Goal: Task Accomplishment & Management: Complete application form

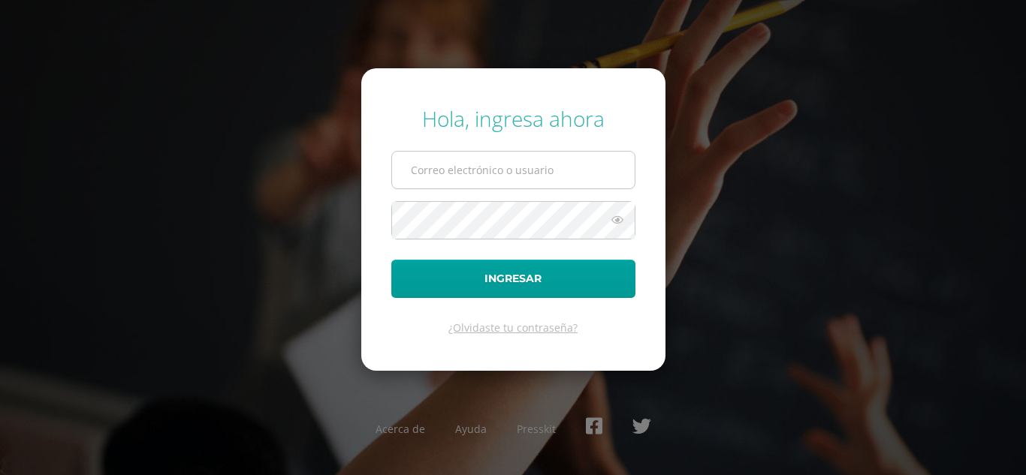
click at [511, 164] on input "text" at bounding box center [513, 170] width 242 height 37
type input "[EMAIL_ADDRESS][DOMAIN_NAME]"
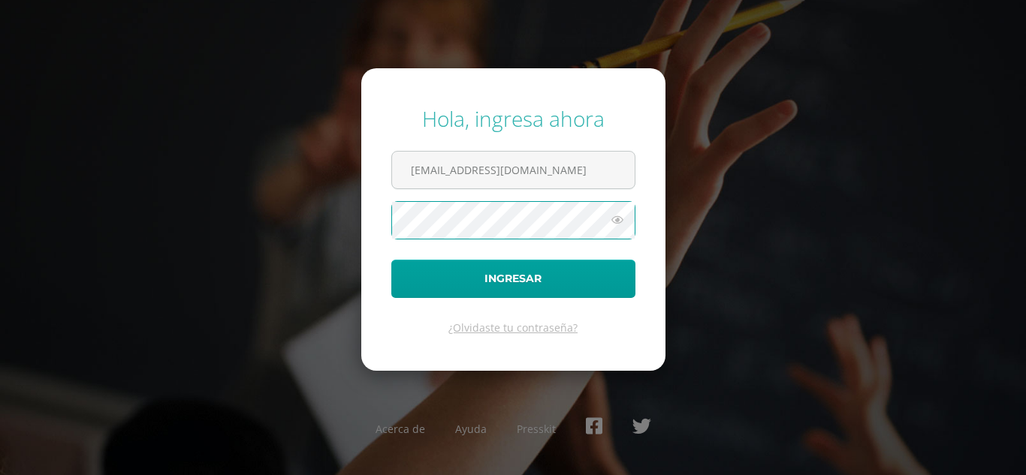
click at [391, 260] on button "Ingresar" at bounding box center [513, 279] width 244 height 38
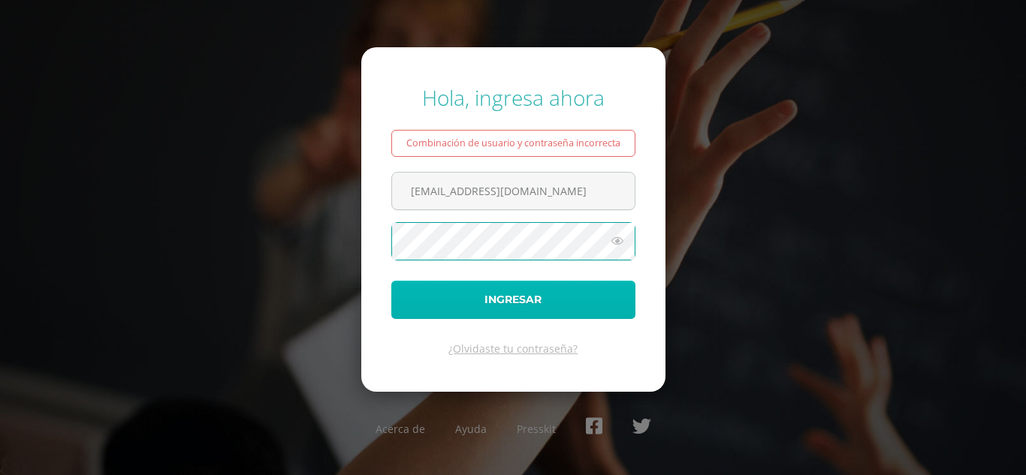
click at [517, 298] on button "Ingresar" at bounding box center [513, 300] width 244 height 38
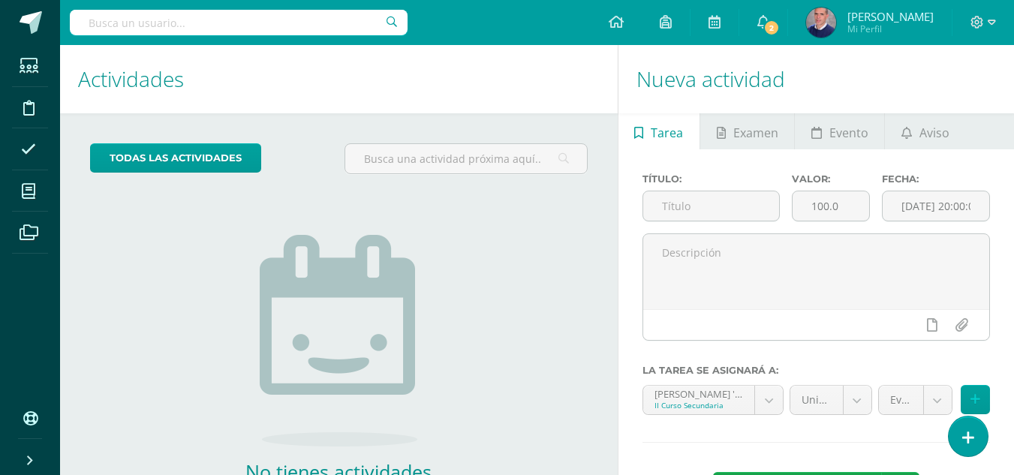
click at [528, 269] on div "todas las Actividades No tienes actividades Échale un vistazo a los demás perío…" at bounding box center [339, 345] width 558 height 464
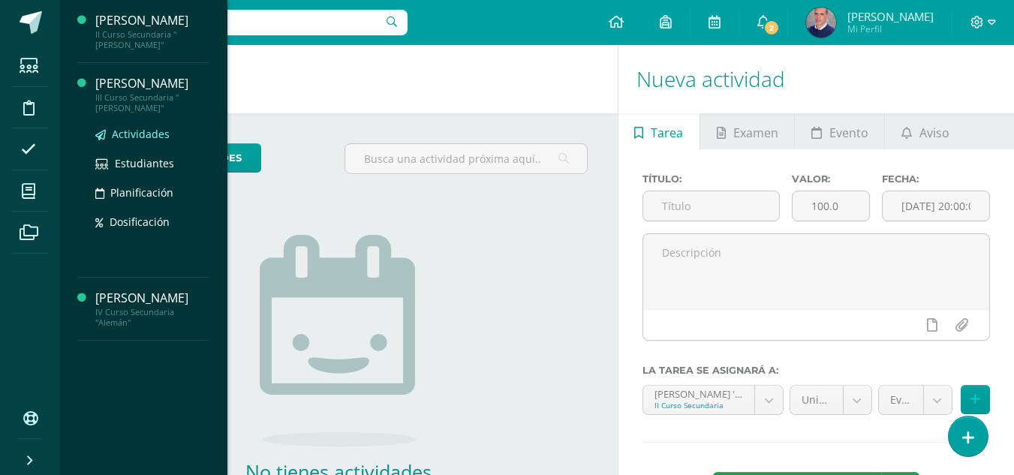
click at [123, 127] on span "Actividades" at bounding box center [141, 134] width 58 height 14
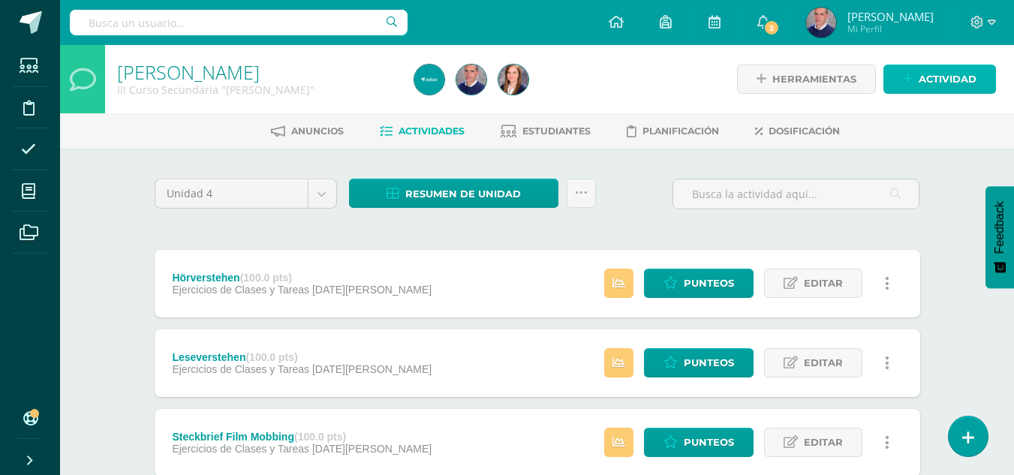
click at [923, 80] on span "Actividad" at bounding box center [948, 79] width 58 height 28
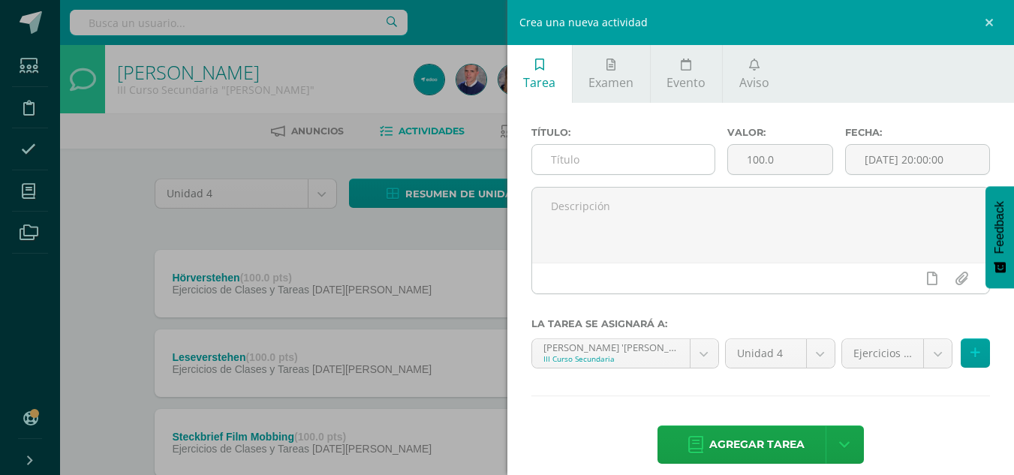
click at [658, 158] on input "text" at bounding box center [623, 159] width 182 height 29
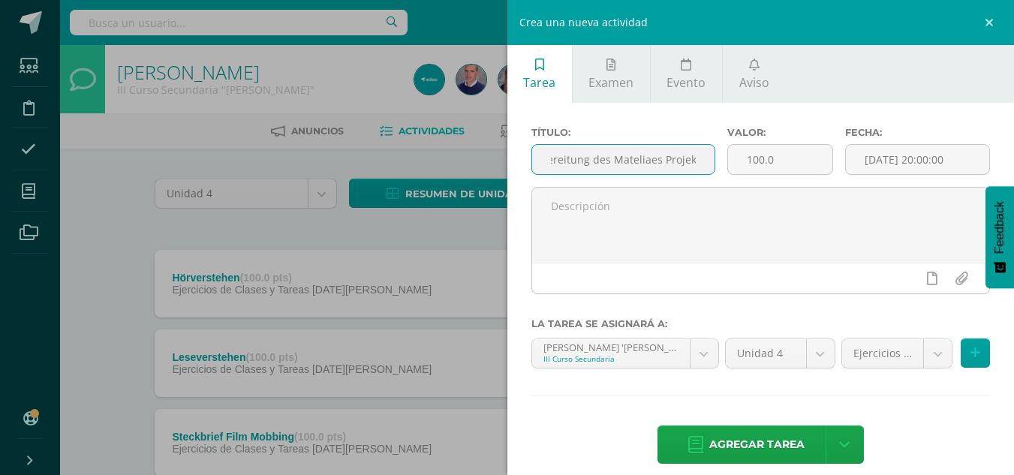
scroll to position [0, 31]
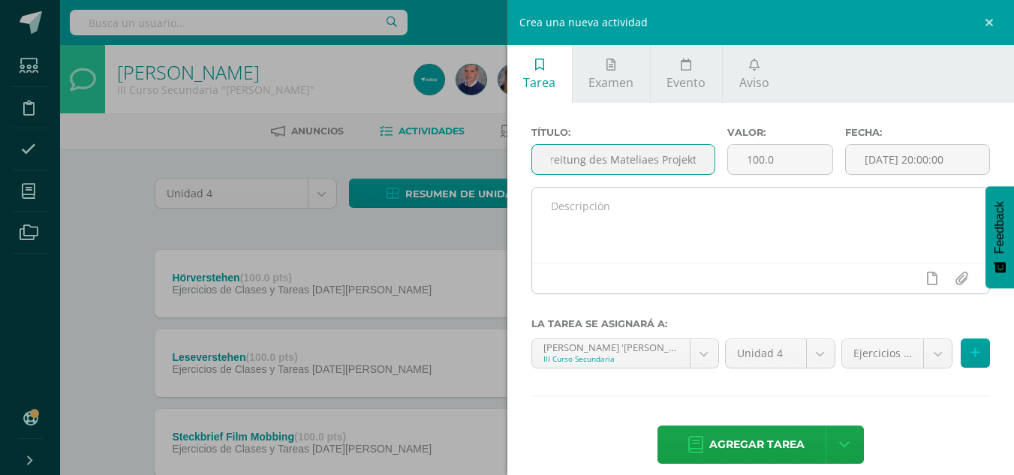
type input "Vorbereitung des Mateliaes Projekt"
click at [619, 228] on textarea at bounding box center [761, 225] width 458 height 75
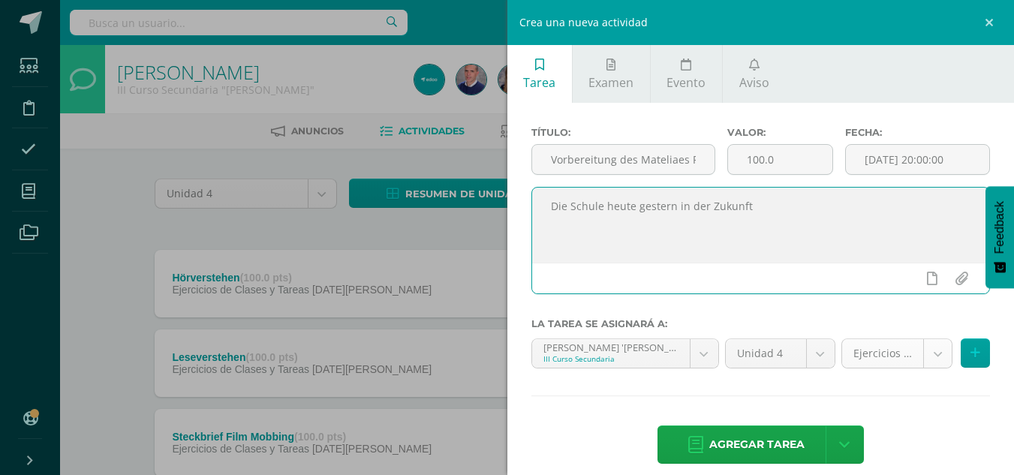
type textarea "Die Schule heute gestern in der Zukunft"
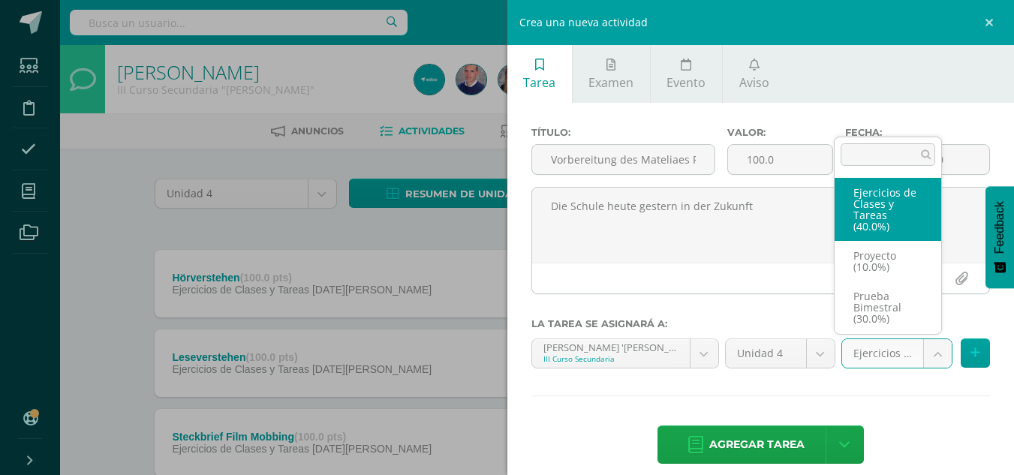
click at [927, 351] on body "Estudiantes Disciplina Asistencia Mis cursos Archivos Soporte Ayuda Reportar un…" at bounding box center [507, 328] width 1014 height 656
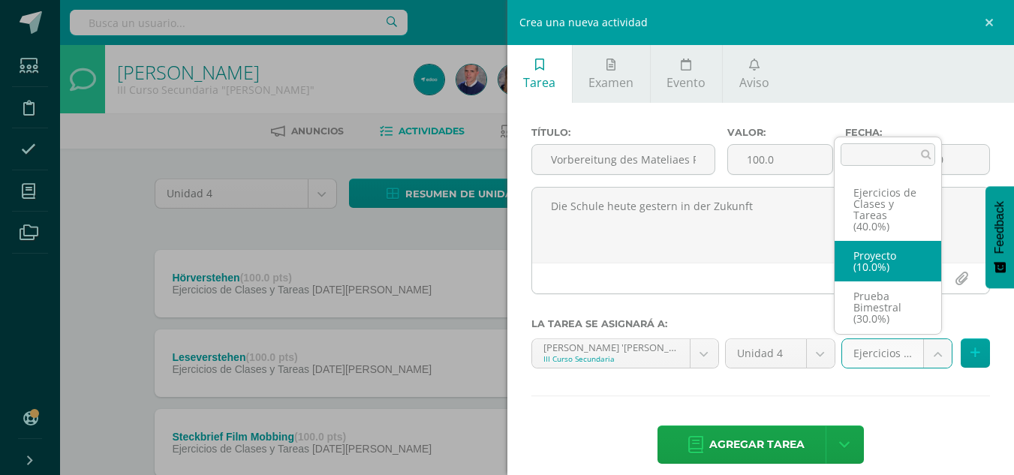
select select "231640"
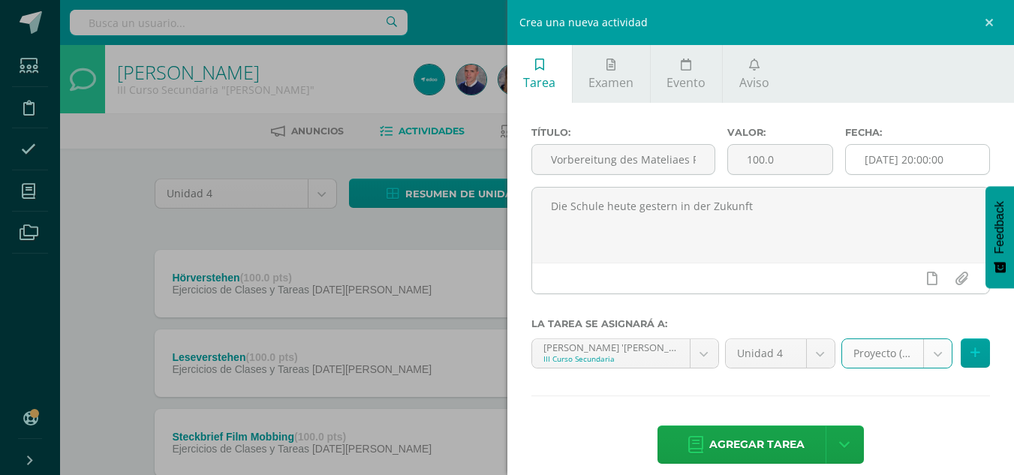
click at [916, 161] on input "[DATE] 20:00:00" at bounding box center [917, 159] width 143 height 29
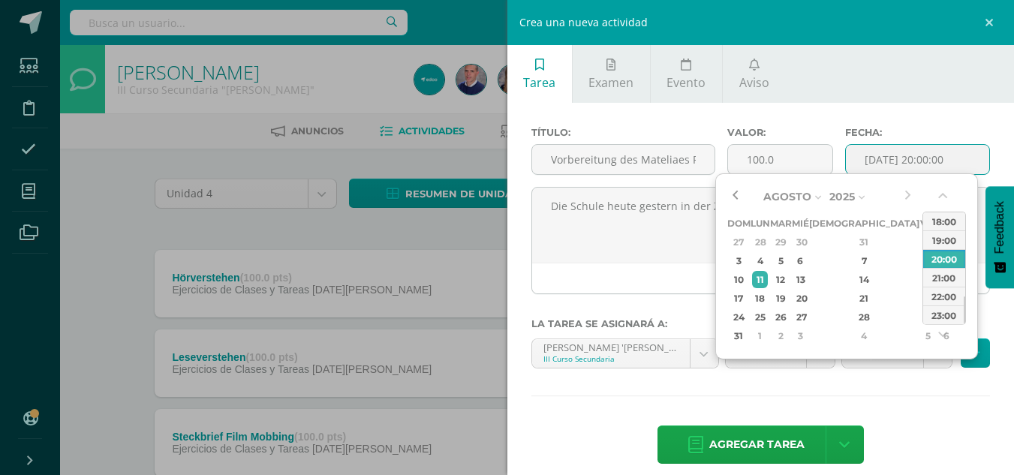
click at [736, 193] on button "button" at bounding box center [734, 196] width 15 height 23
click at [921, 318] on div "29" at bounding box center [928, 317] width 14 height 17
type input "2025-08-29 20:00"
click at [921, 318] on div "29" at bounding box center [928, 317] width 14 height 17
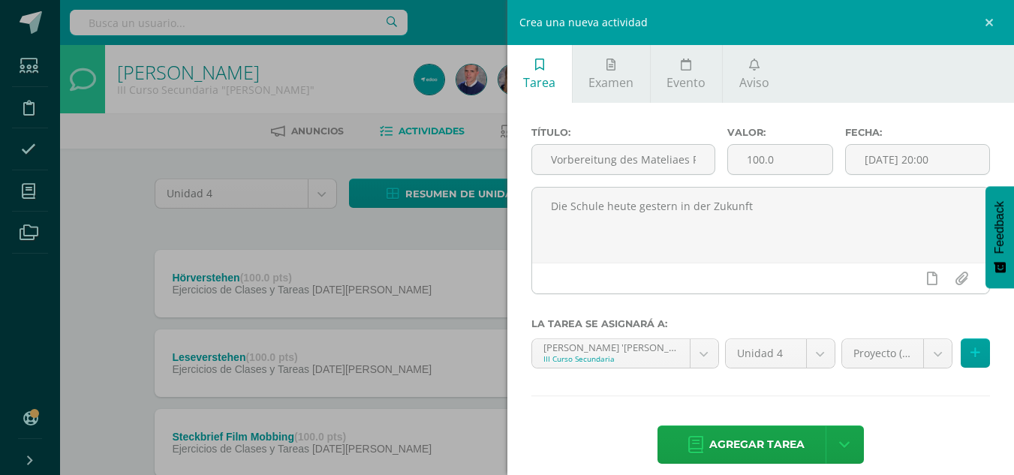
click at [874, 318] on div at bounding box center [758, 312] width 459 height 12
click at [764, 440] on span "Agregar tarea" at bounding box center [756, 444] width 95 height 37
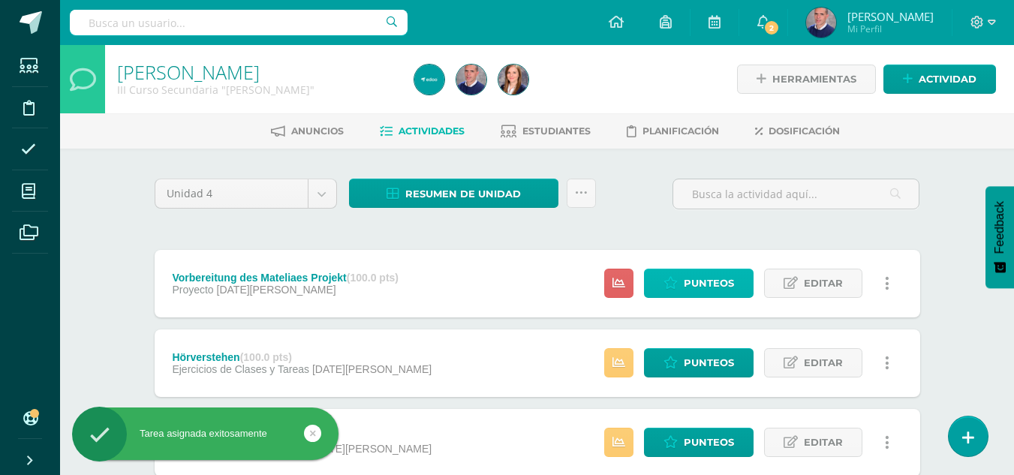
click at [725, 276] on span "Punteos" at bounding box center [709, 284] width 50 height 28
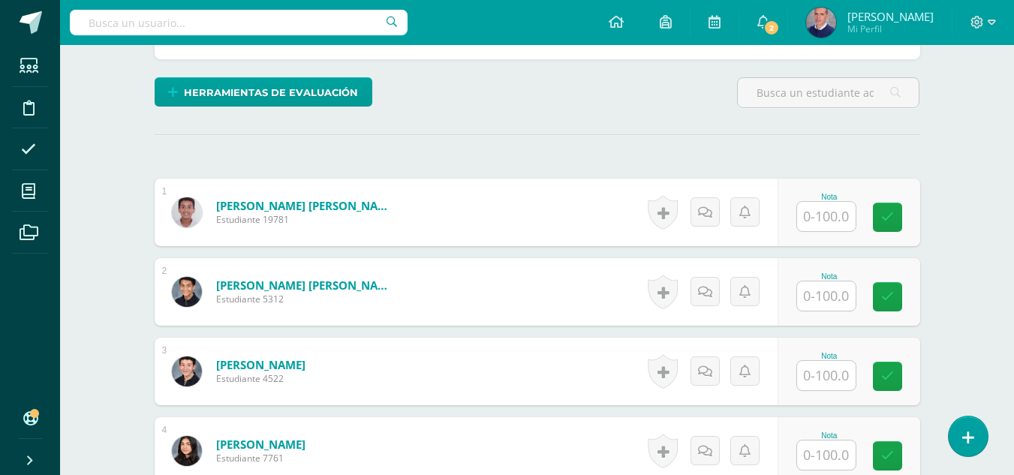
scroll to position [375, 0]
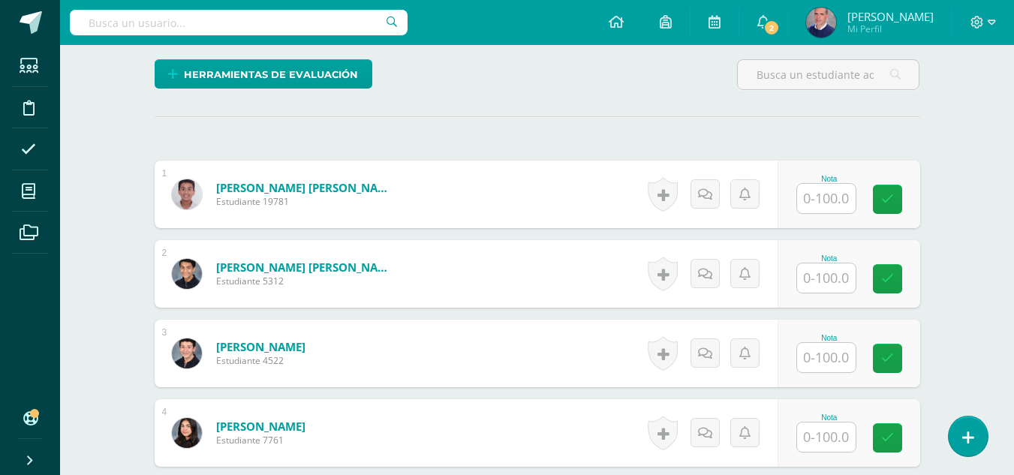
click at [840, 203] on input "text" at bounding box center [826, 198] width 59 height 29
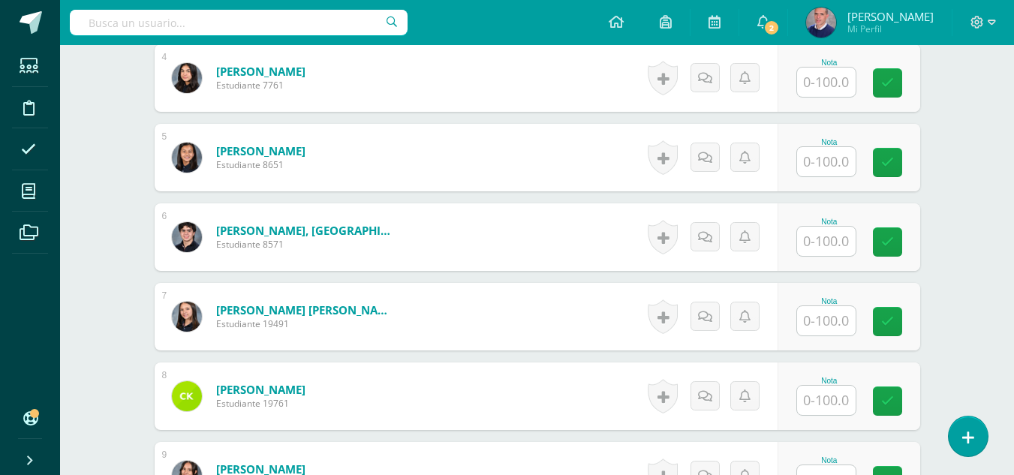
scroll to position [751, 0]
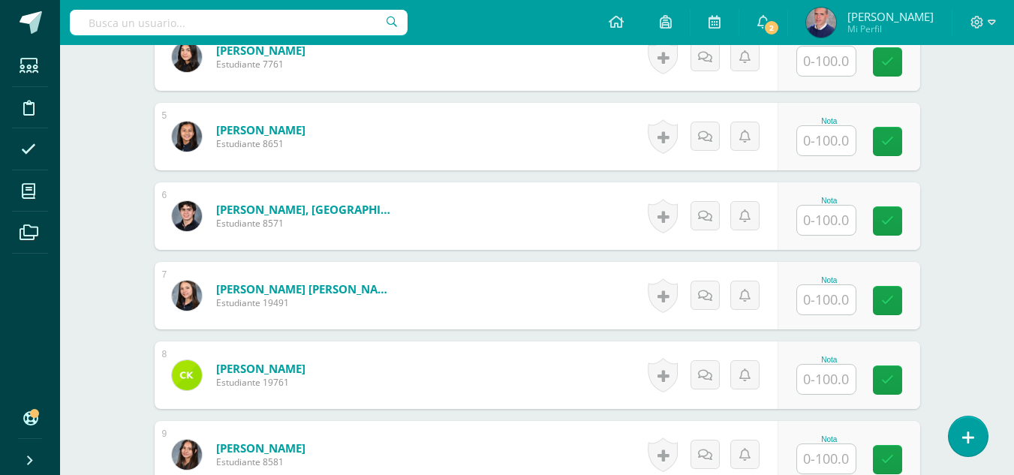
click at [843, 378] on input "text" at bounding box center [826, 379] width 59 height 29
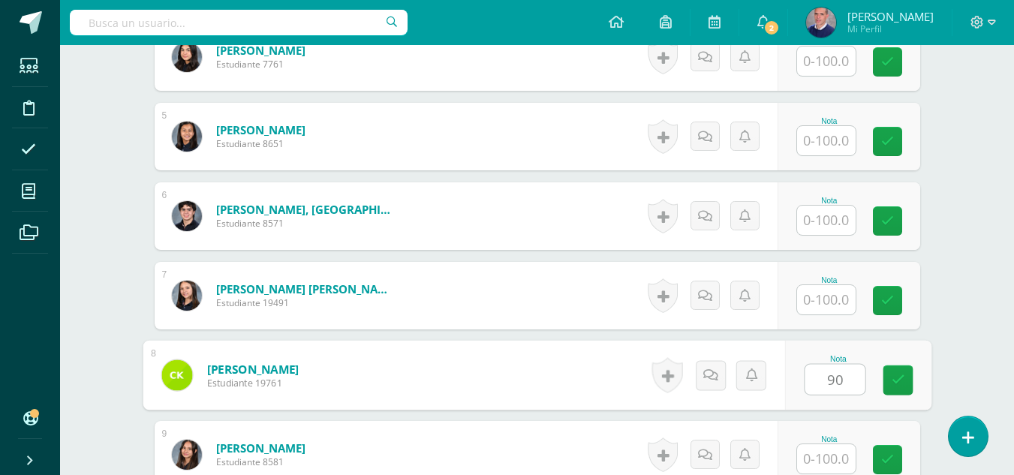
type input "90"
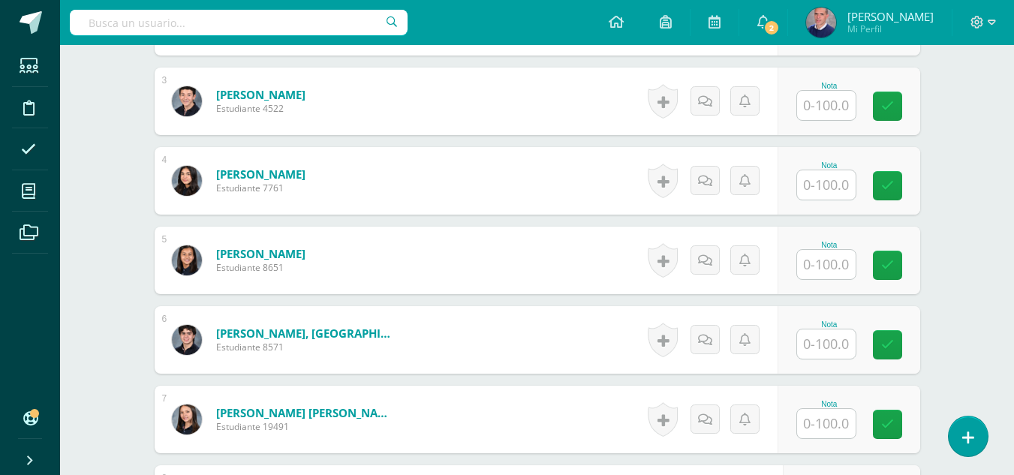
scroll to position [601, 0]
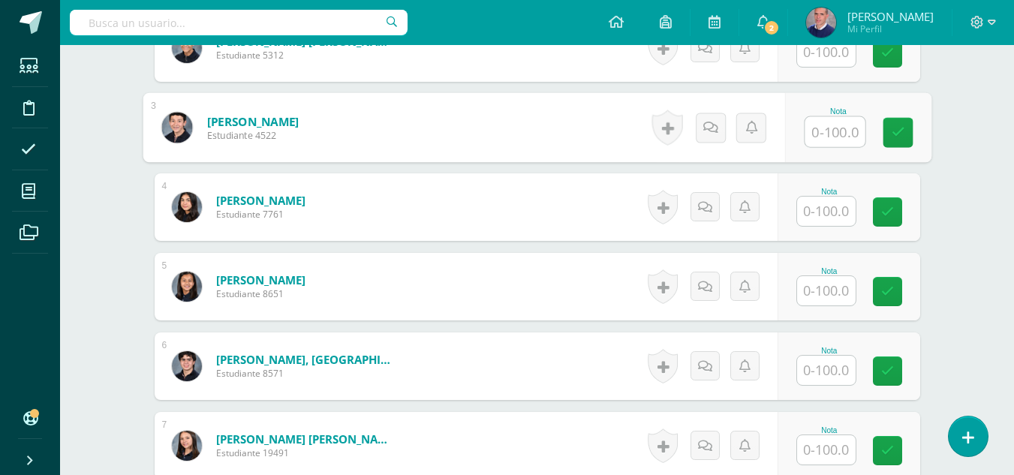
click at [830, 126] on input "text" at bounding box center [835, 132] width 60 height 30
type input "90"
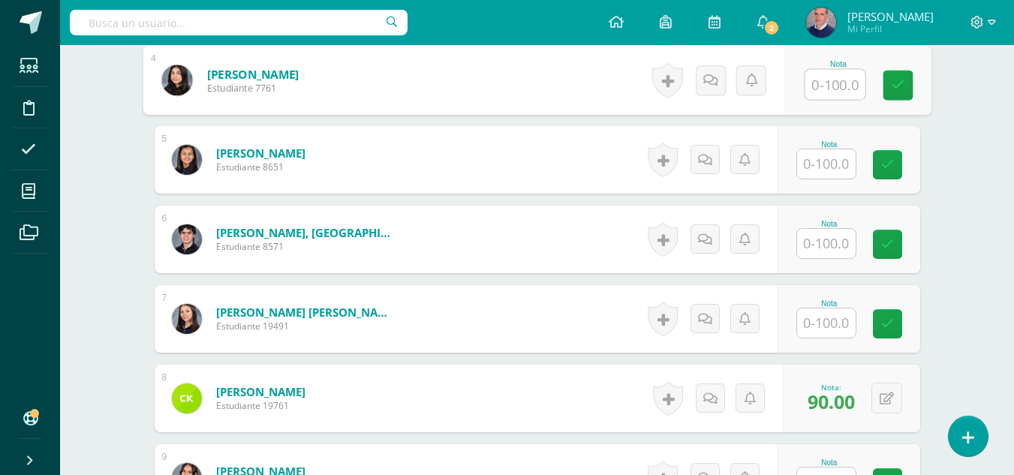
scroll to position [751, 0]
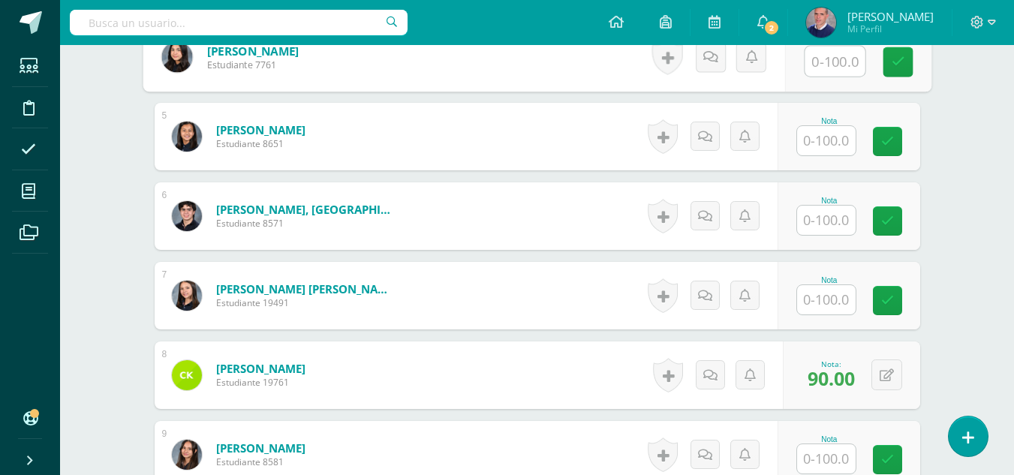
click at [842, 303] on input "text" at bounding box center [826, 299] width 59 height 29
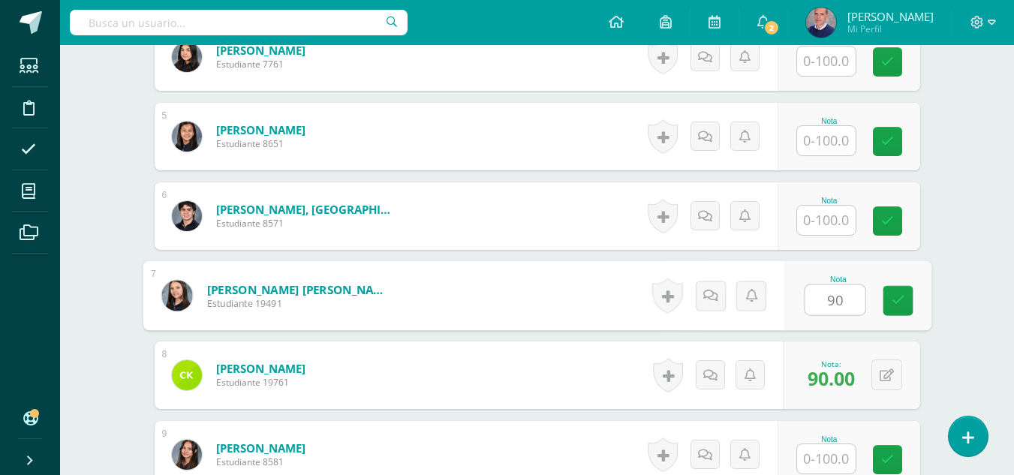
type input "9"
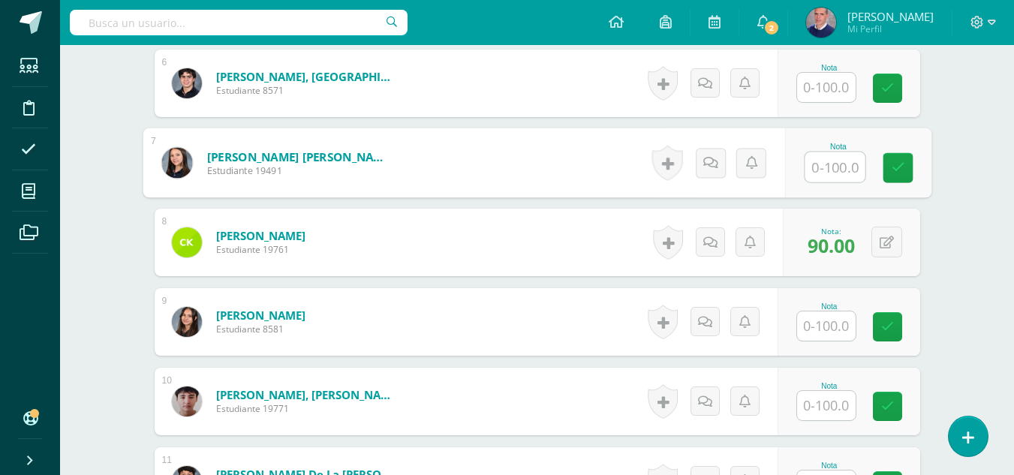
scroll to position [902, 0]
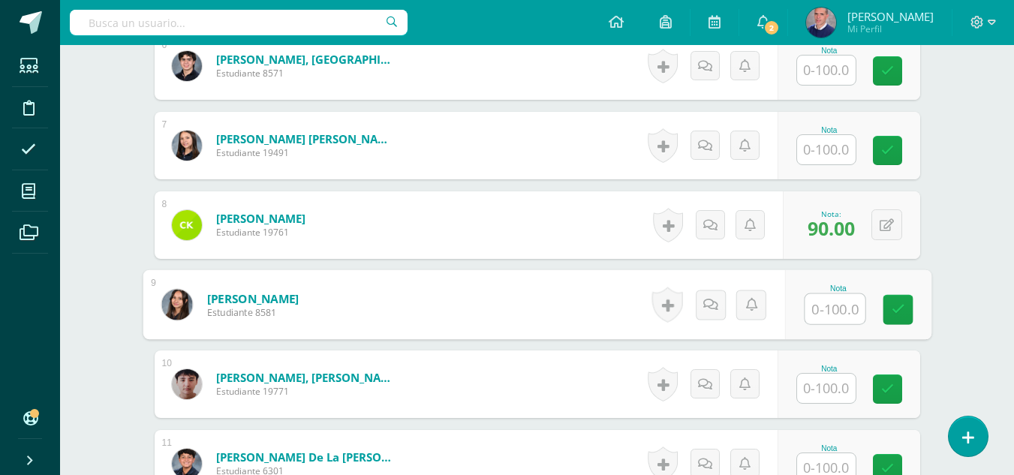
click at [842, 307] on input "text" at bounding box center [835, 309] width 60 height 30
type input "90"
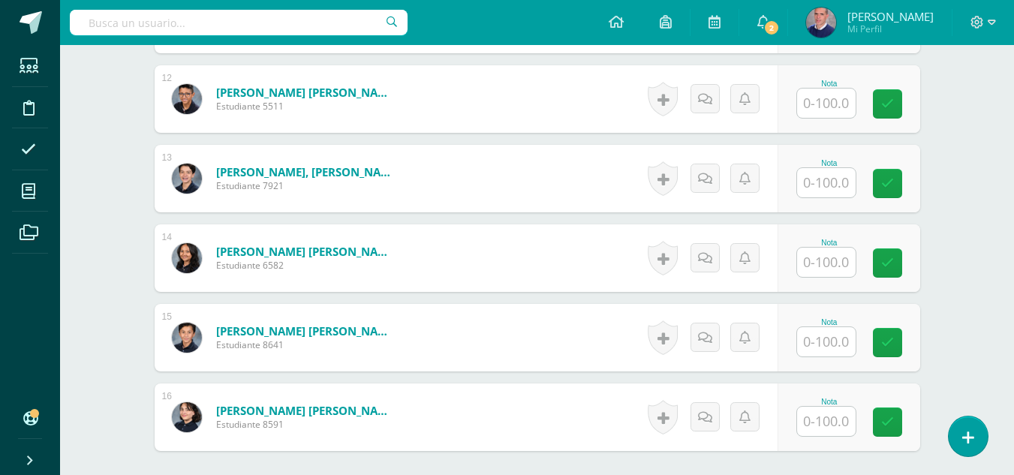
scroll to position [1352, 0]
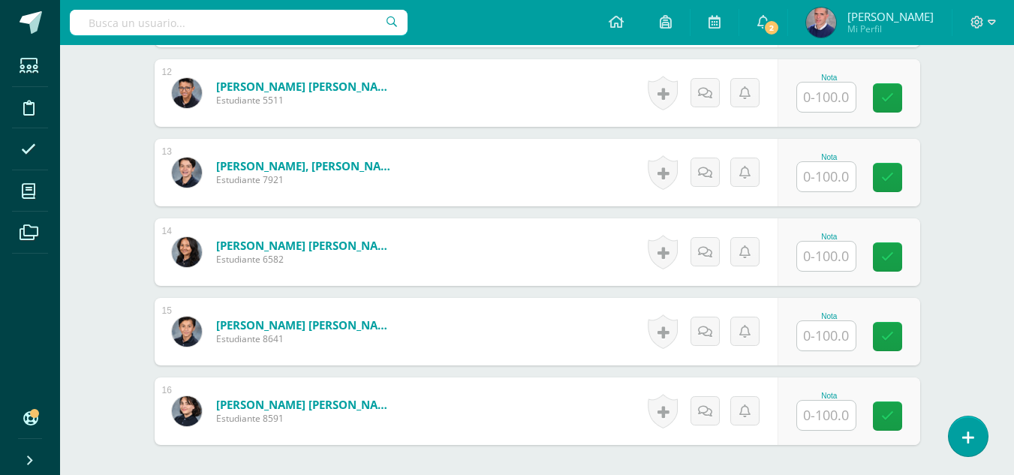
click at [830, 329] on input "text" at bounding box center [826, 335] width 59 height 29
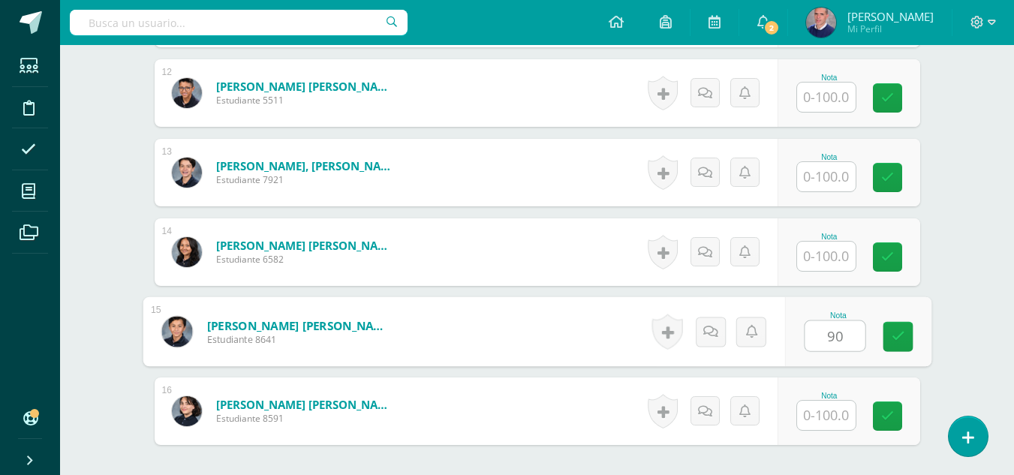
type input "90"
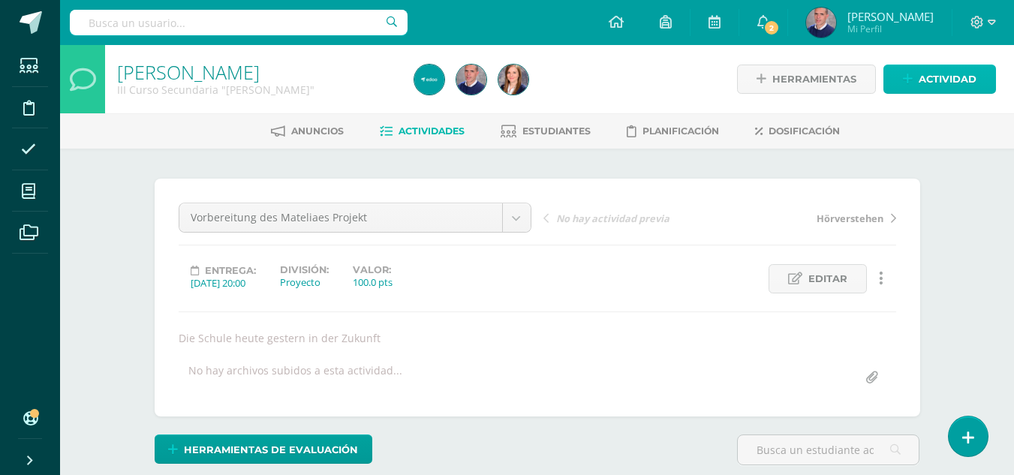
click at [934, 78] on span "Actividad" at bounding box center [948, 79] width 58 height 28
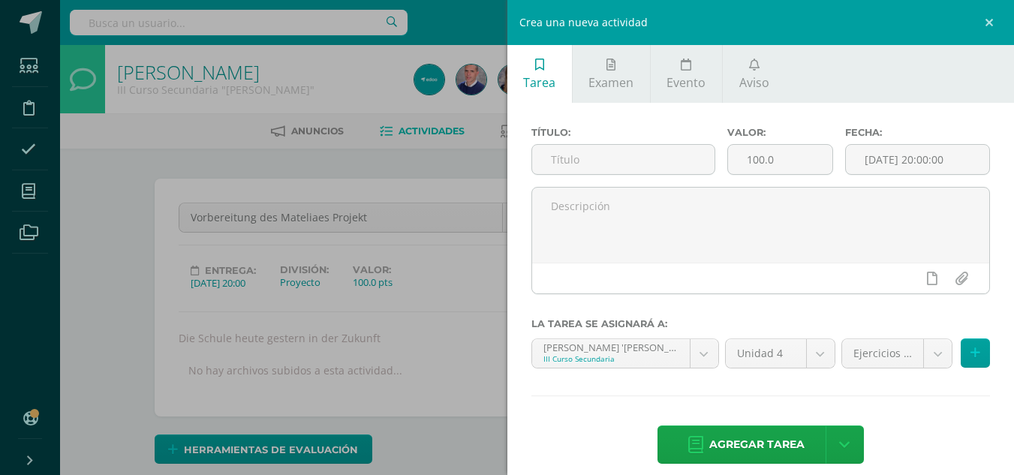
scroll to position [1, 0]
click at [636, 155] on input "text" at bounding box center [623, 159] width 182 height 29
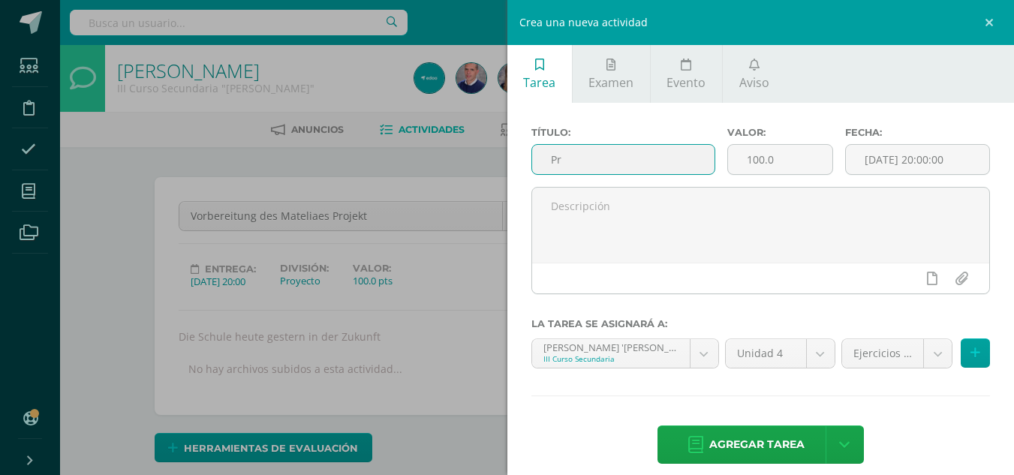
type input "P"
type input "Vorstellung des Themas "Schule""
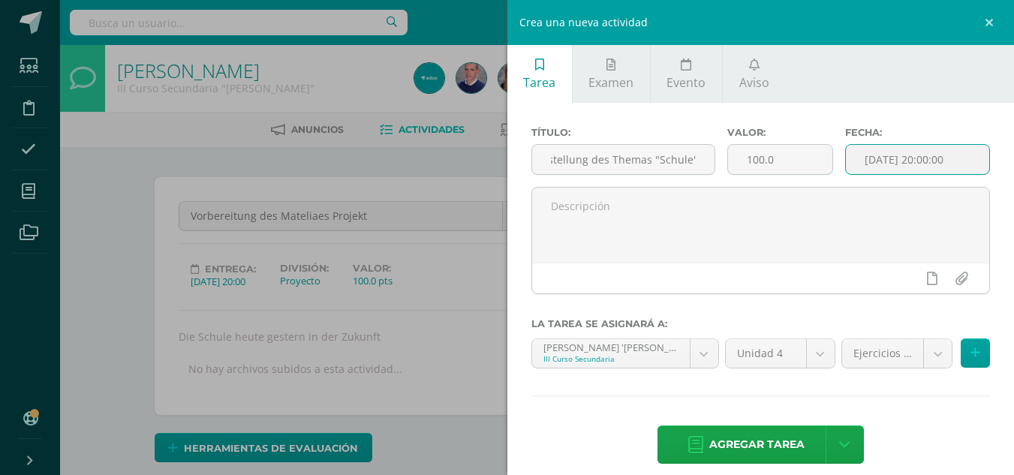
scroll to position [0, 0]
click at [894, 160] on input "[DATE] 20:00:00" at bounding box center [917, 159] width 143 height 29
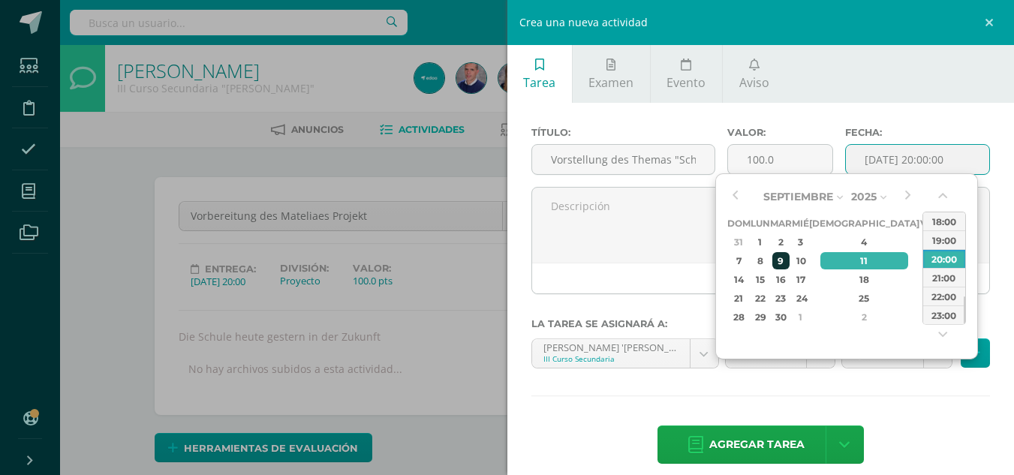
click at [790, 259] on div "9" at bounding box center [781, 260] width 17 height 17
type input "2025-09-09 20:00"
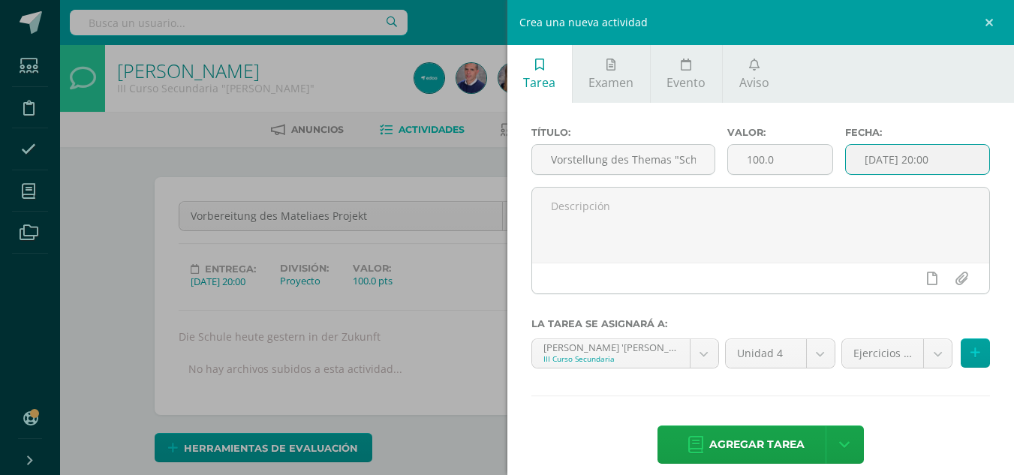
click at [797, 259] on textarea at bounding box center [761, 225] width 458 height 75
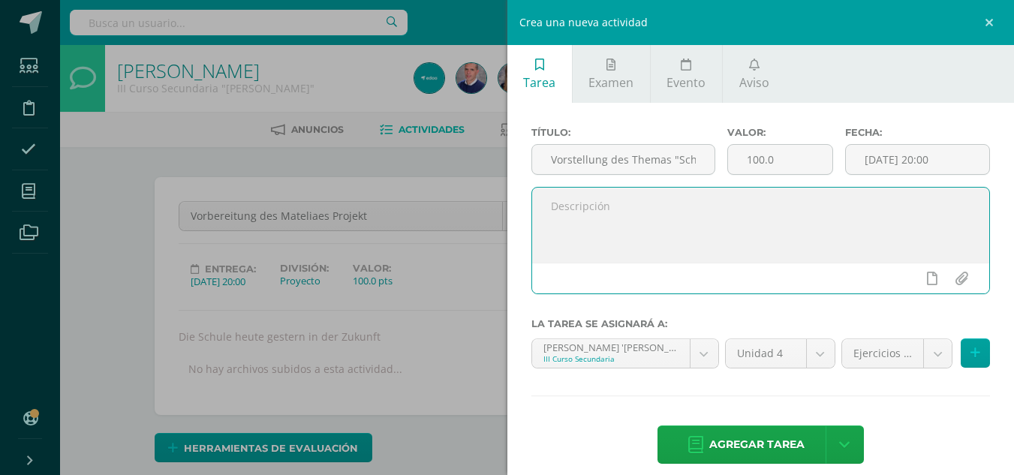
click at [750, 217] on textarea at bounding box center [761, 225] width 458 height 75
type textarea "Die Schüler stellen das Projekt vor"
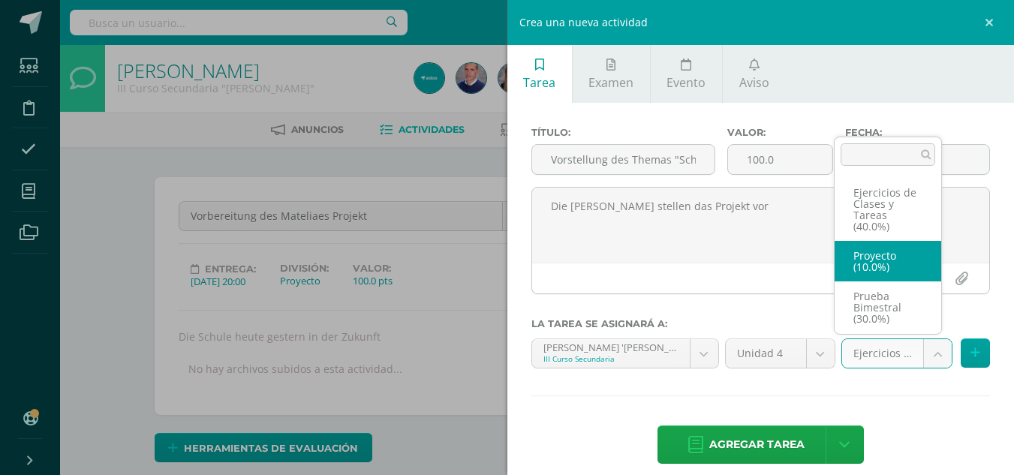
select select "231640"
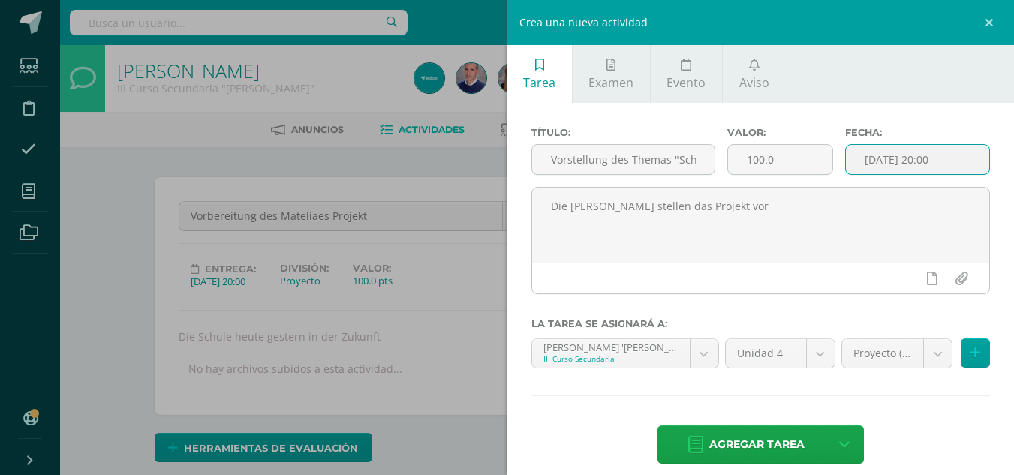
click at [926, 161] on input "2025-09-09 20:00" at bounding box center [917, 159] width 143 height 29
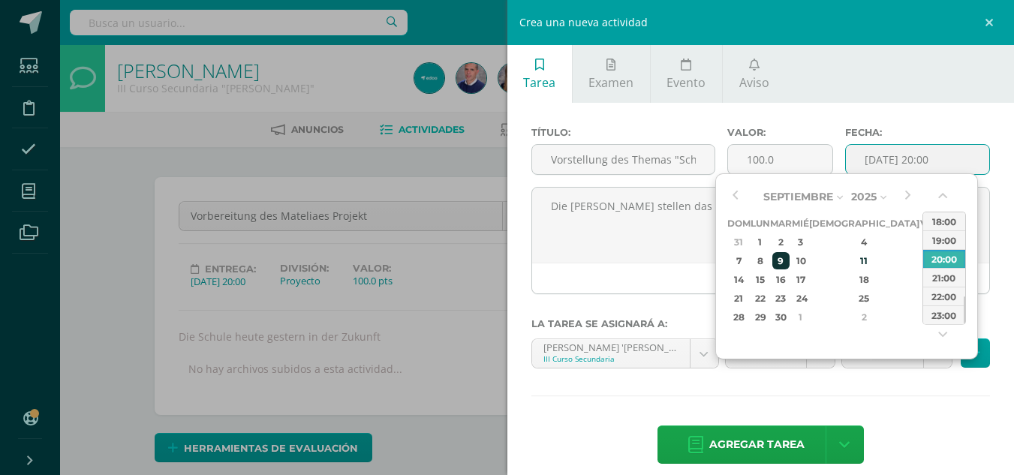
click at [790, 260] on div "9" at bounding box center [781, 260] width 17 height 17
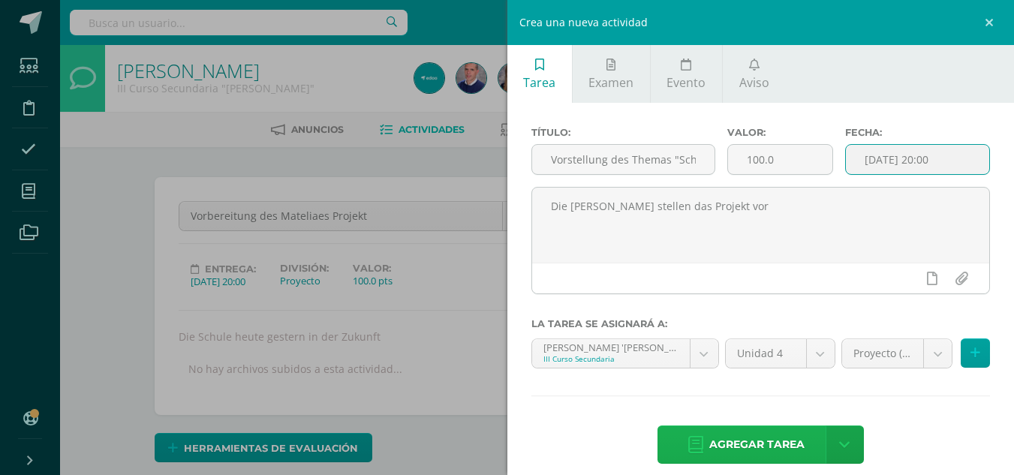
click at [777, 444] on span "Agregar tarea" at bounding box center [756, 444] width 95 height 37
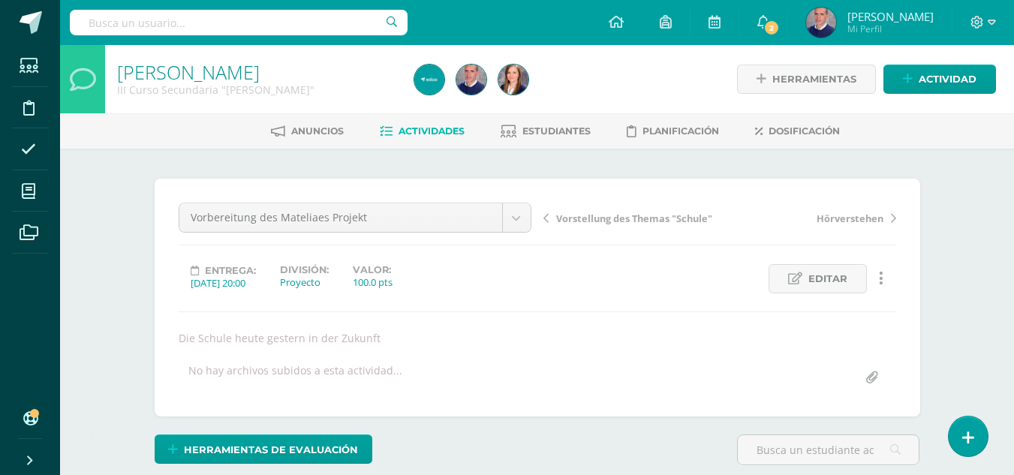
click at [432, 132] on span "Actividades" at bounding box center [432, 130] width 66 height 11
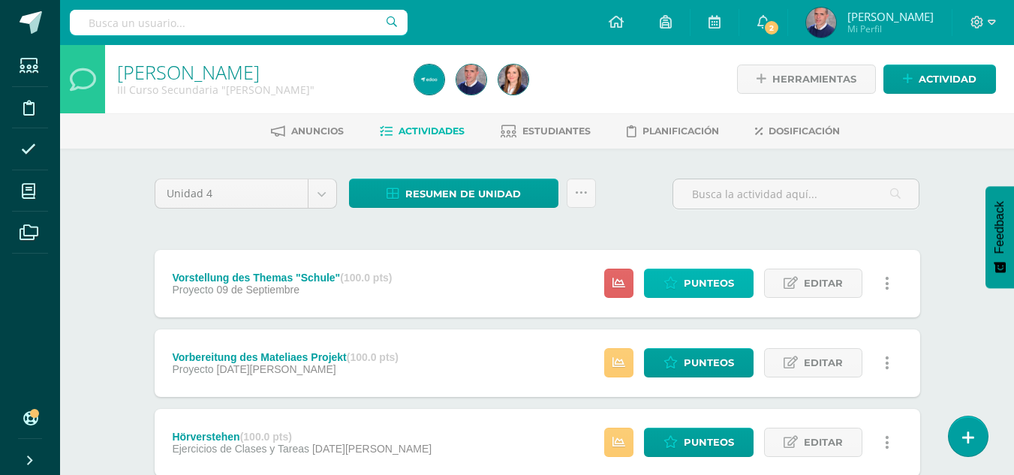
click at [697, 282] on span "Punteos" at bounding box center [709, 284] width 50 height 28
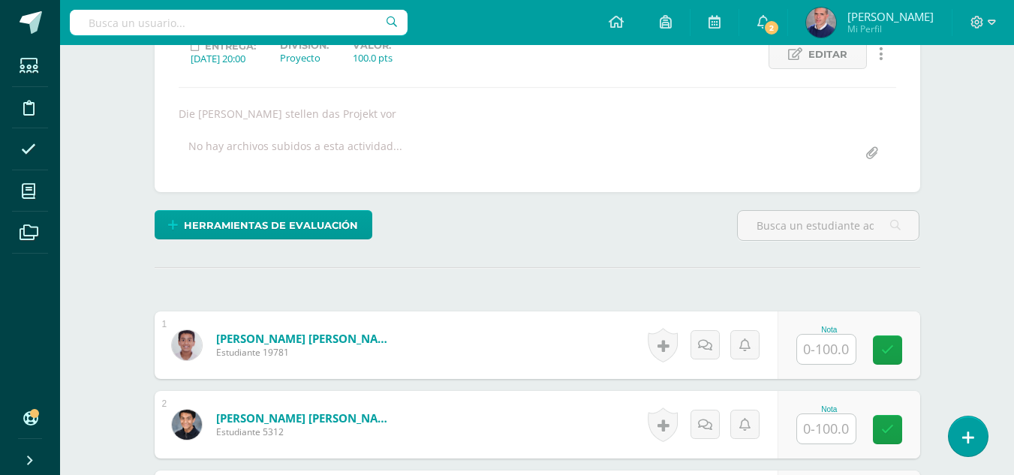
scroll to position [225, 0]
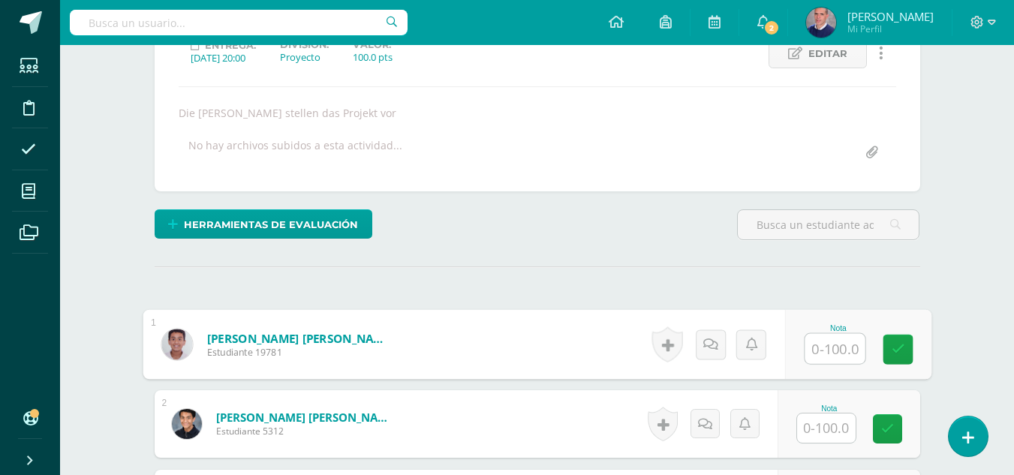
click at [827, 347] on input "text" at bounding box center [835, 349] width 60 height 30
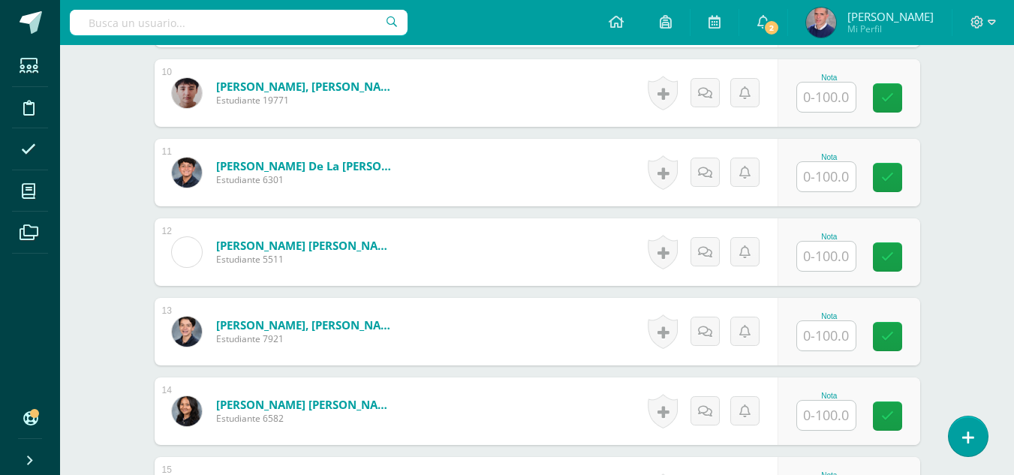
scroll to position [1426, 0]
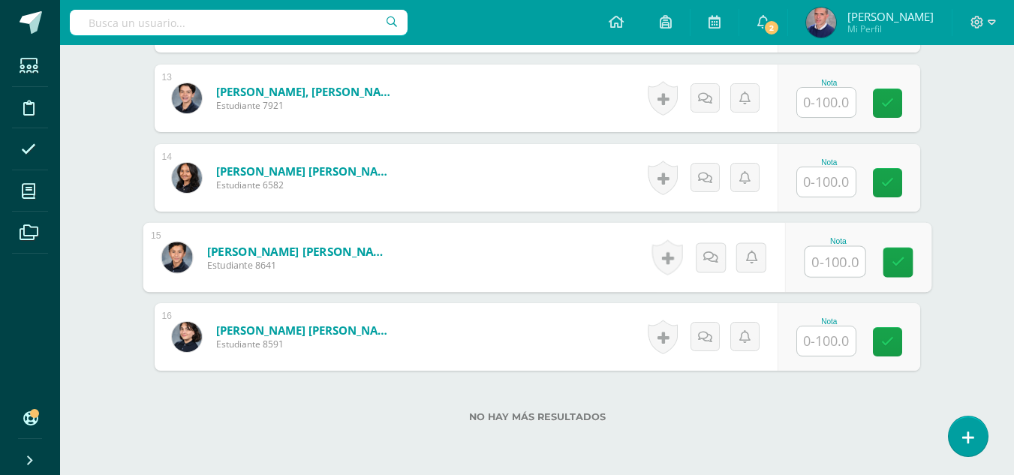
click at [838, 257] on input "text" at bounding box center [835, 262] width 60 height 30
type input "82"
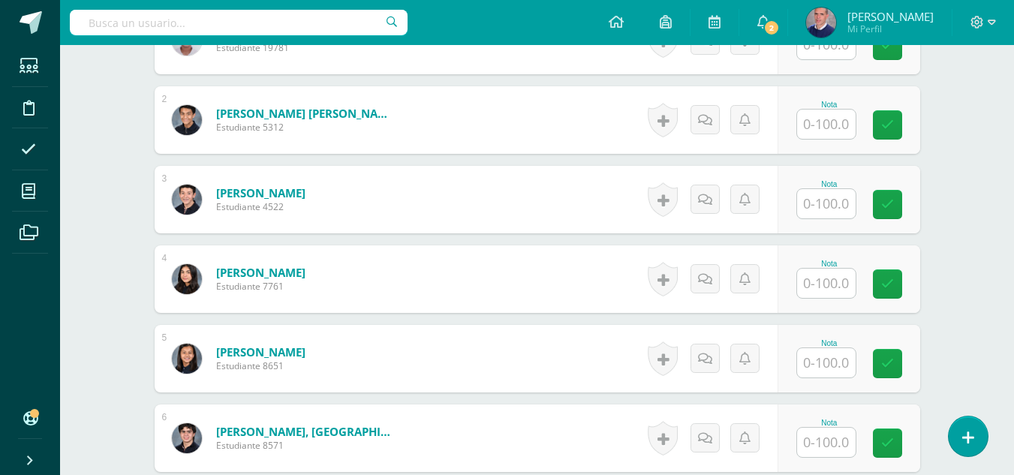
scroll to position [526, 0]
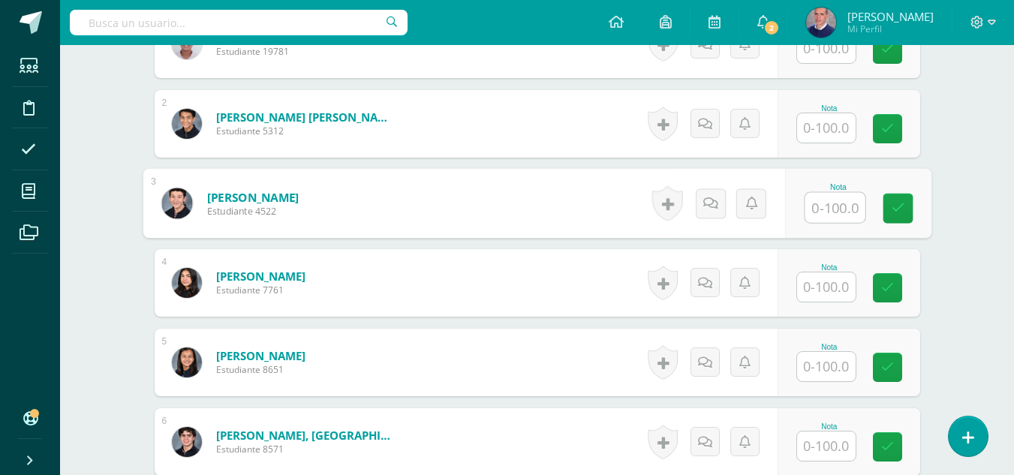
click at [854, 200] on input "text" at bounding box center [835, 208] width 60 height 30
type input "82"
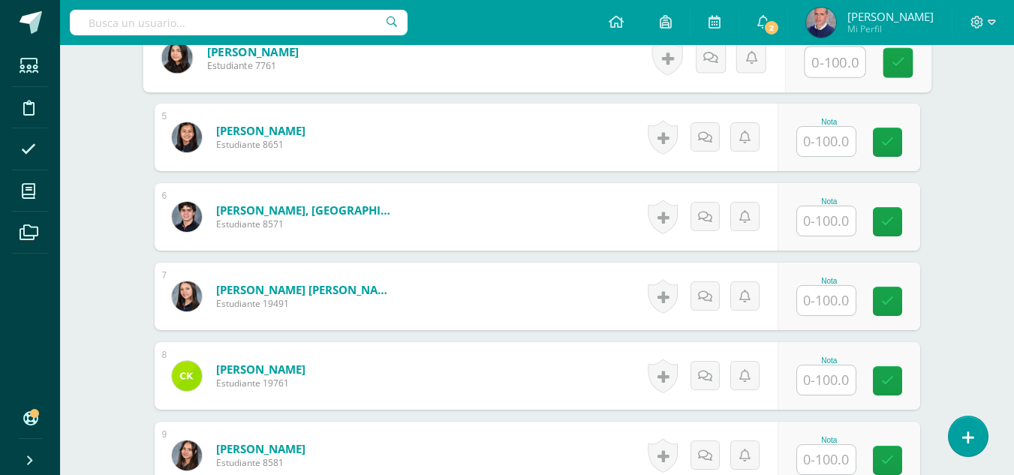
scroll to position [826, 0]
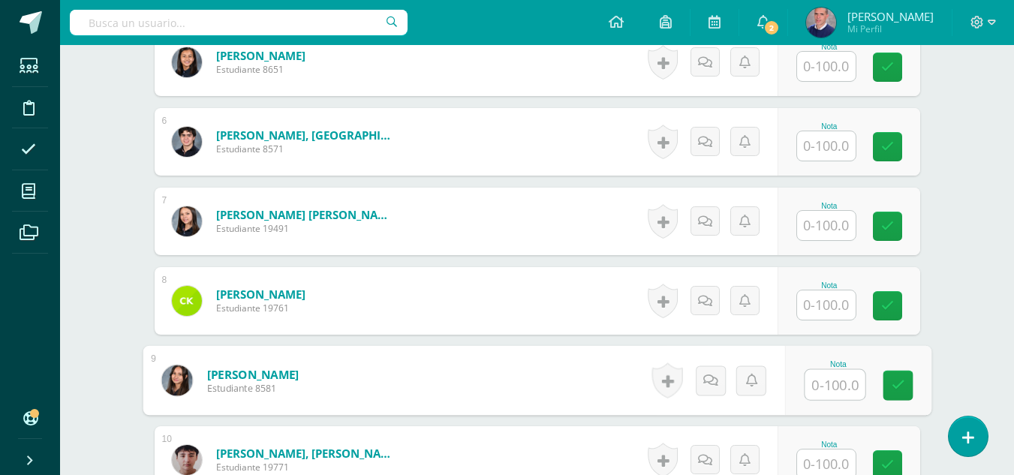
click at [833, 384] on input "text" at bounding box center [835, 385] width 60 height 30
type input "82"
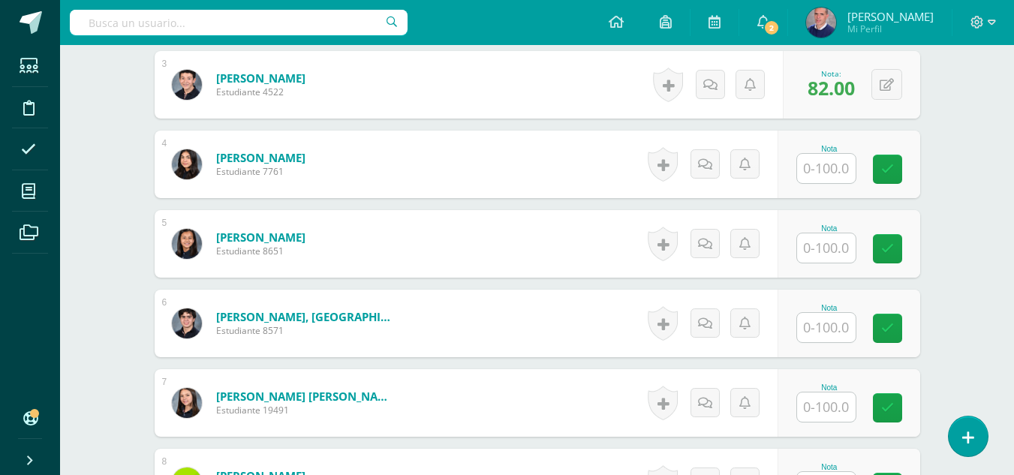
scroll to position [755, 0]
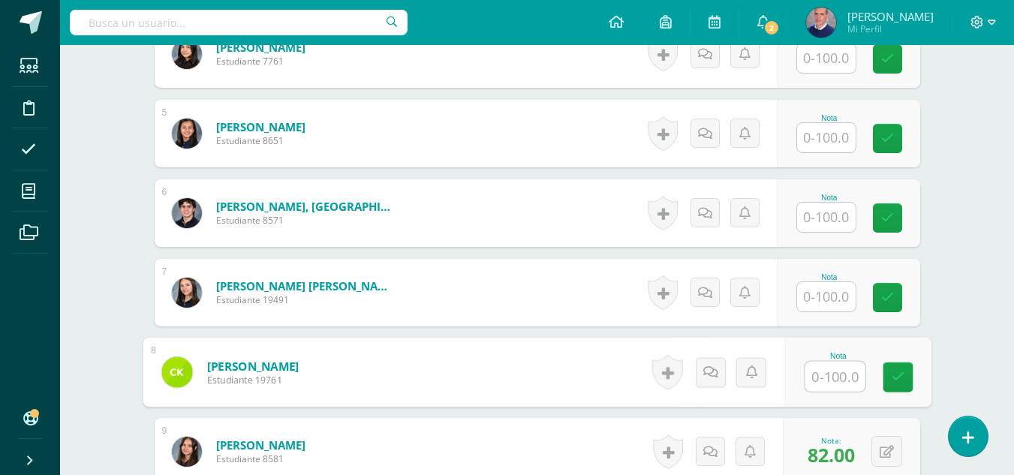
click at [833, 378] on input "text" at bounding box center [835, 377] width 60 height 30
type input "82"
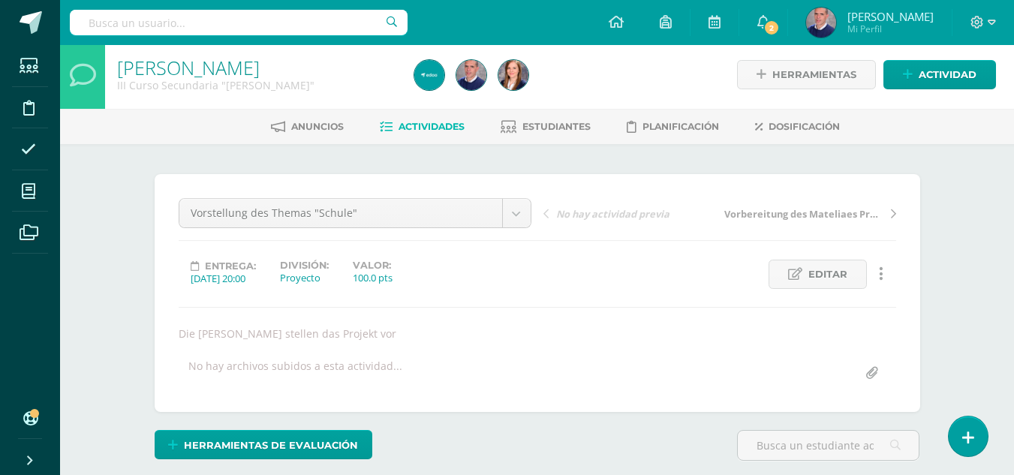
scroll to position [0, 0]
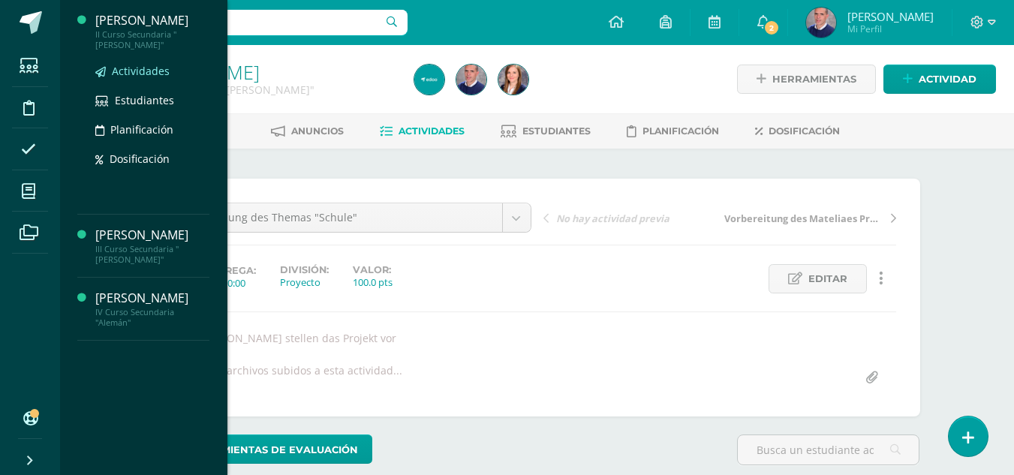
click at [136, 67] on span "Actividades" at bounding box center [141, 71] width 58 height 14
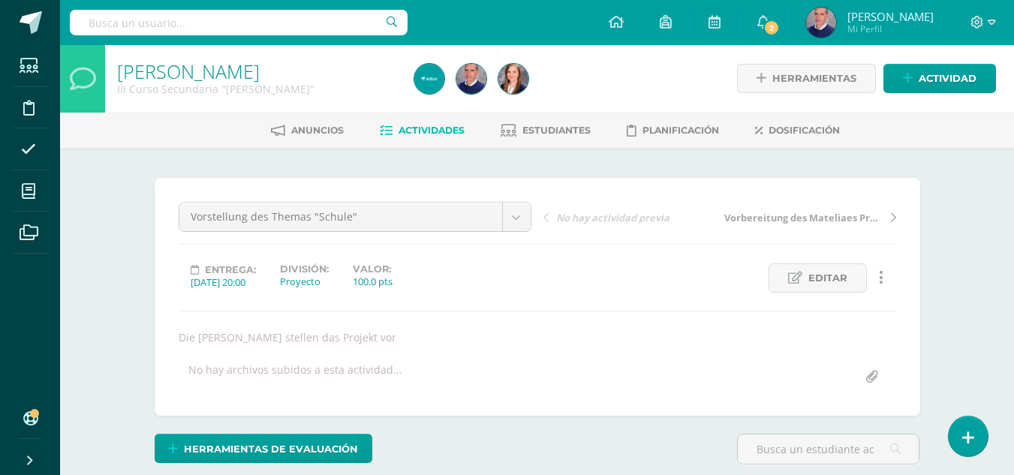
scroll to position [2, 0]
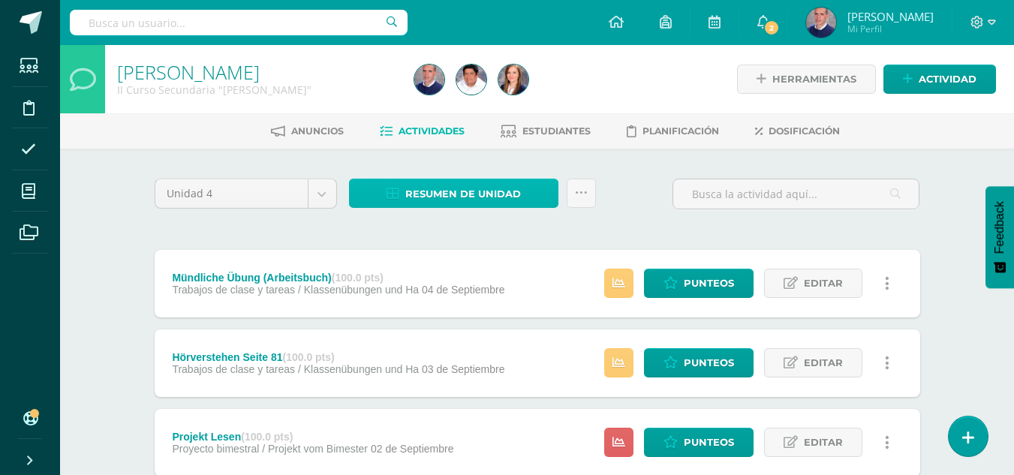
click at [458, 193] on span "Resumen de unidad" at bounding box center [463, 194] width 116 height 28
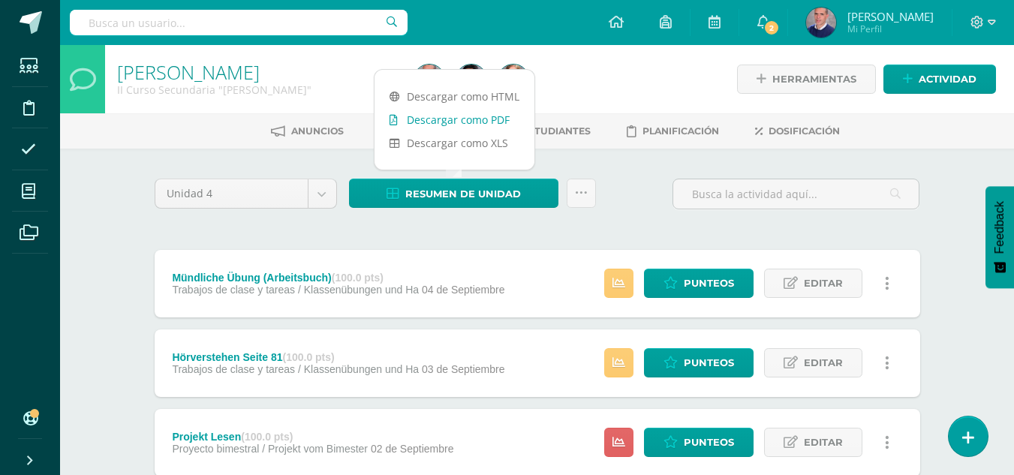
click at [468, 122] on link "Descargar como PDF" at bounding box center [455, 119] width 160 height 23
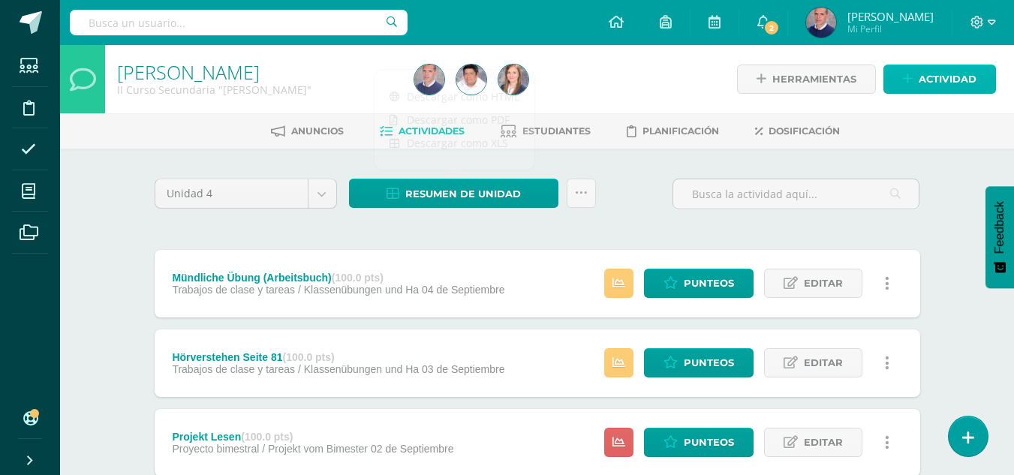
click at [934, 76] on span "Actividad" at bounding box center [948, 79] width 58 height 28
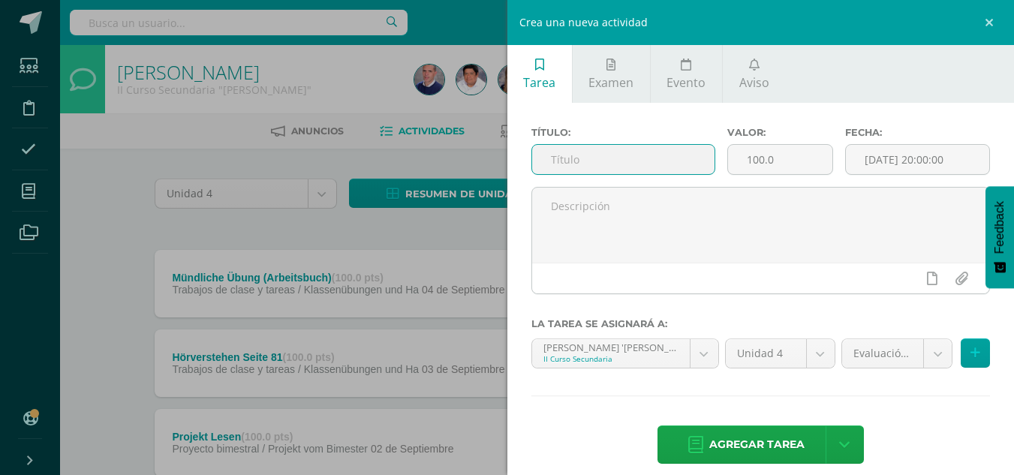
click at [627, 160] on input "text" at bounding box center [623, 159] width 182 height 29
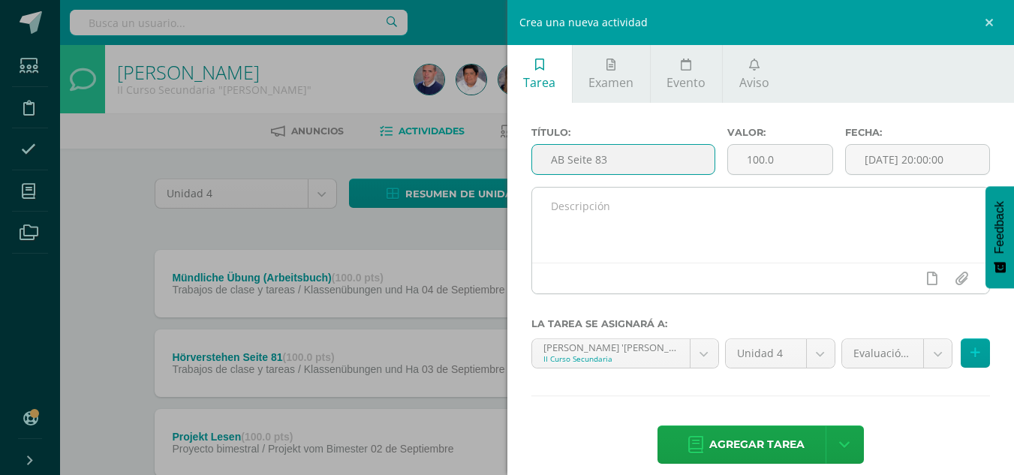
type input "AB Seite 83"
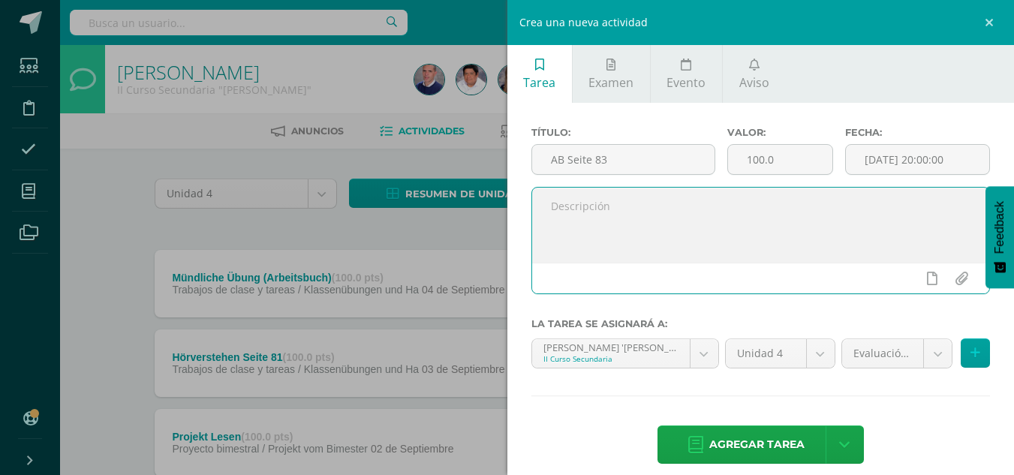
click at [629, 202] on textarea at bounding box center [761, 225] width 458 height 75
type textarea "V"
type textarea "Formen der Verben"
click at [886, 161] on input "[DATE] 20:00:00" at bounding box center [917, 159] width 143 height 29
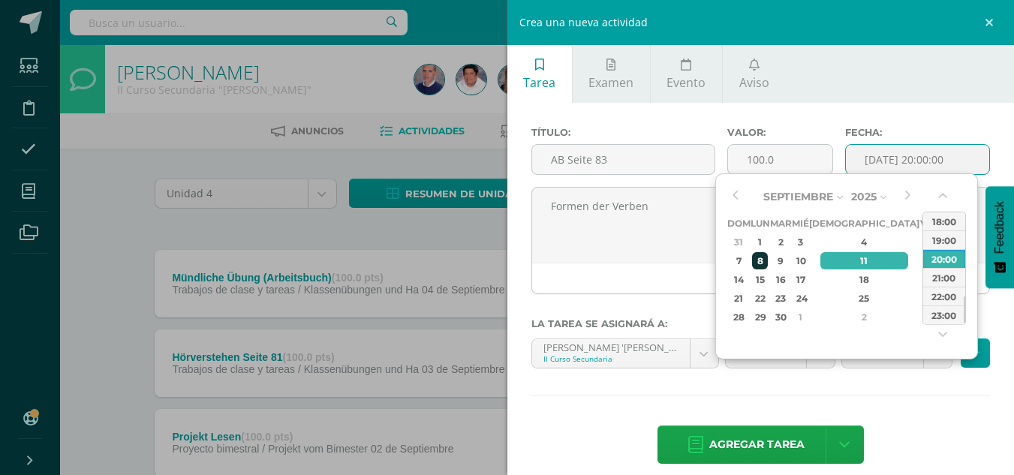
click at [767, 259] on div "8" at bounding box center [760, 260] width 16 height 17
type input "2025-09-08 20:00"
click at [767, 259] on div "8" at bounding box center [760, 260] width 16 height 17
click at [767, 259] on textarea "Formen der Verben" at bounding box center [761, 225] width 458 height 75
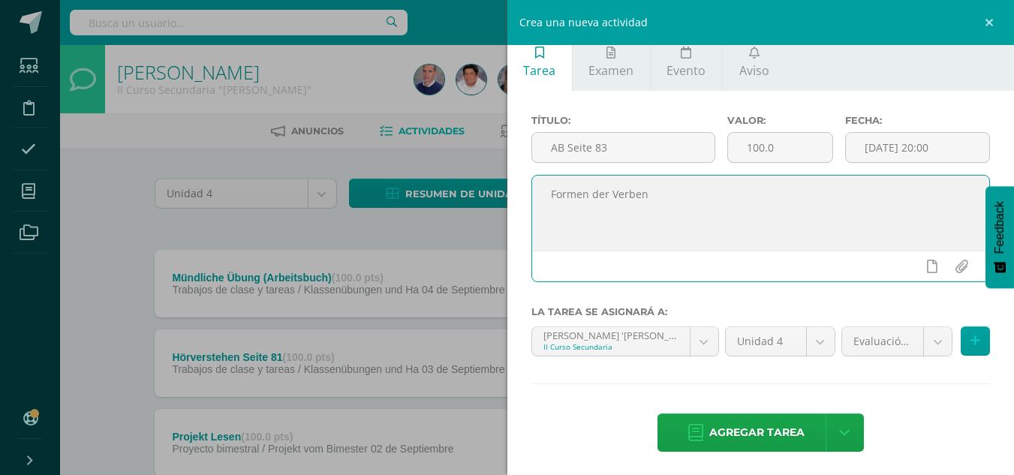
scroll to position [16, 0]
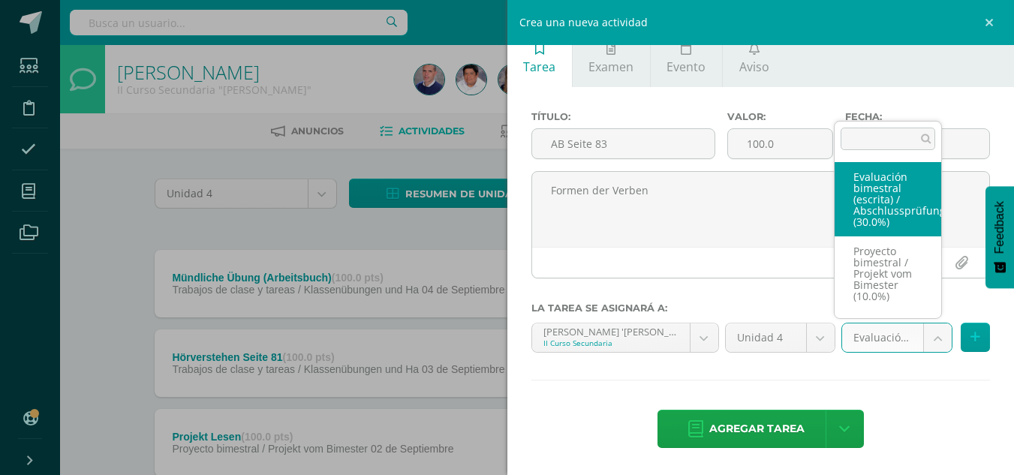
click at [933, 339] on body "Estudiantes Disciplina Asistencia Mis cursos Archivos Soporte Ayuda Reportar un…" at bounding box center [507, 447] width 1014 height 895
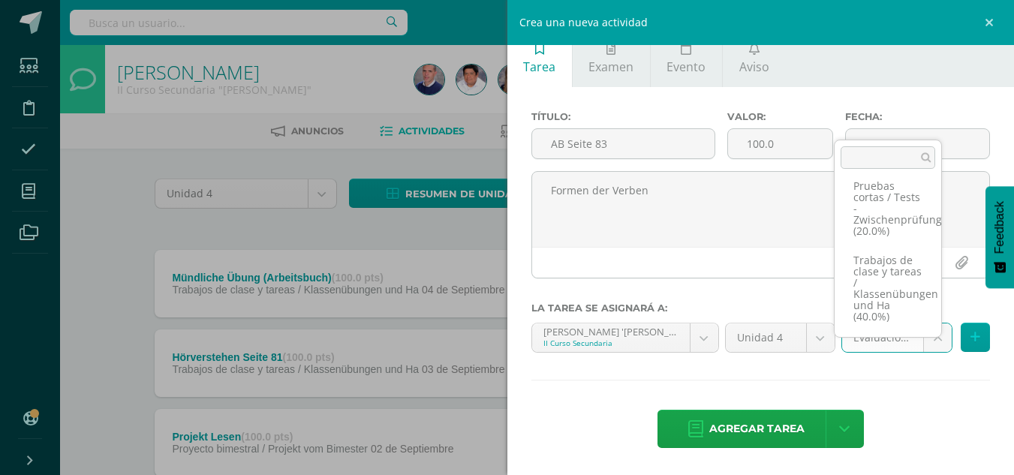
scroll to position [75, 0]
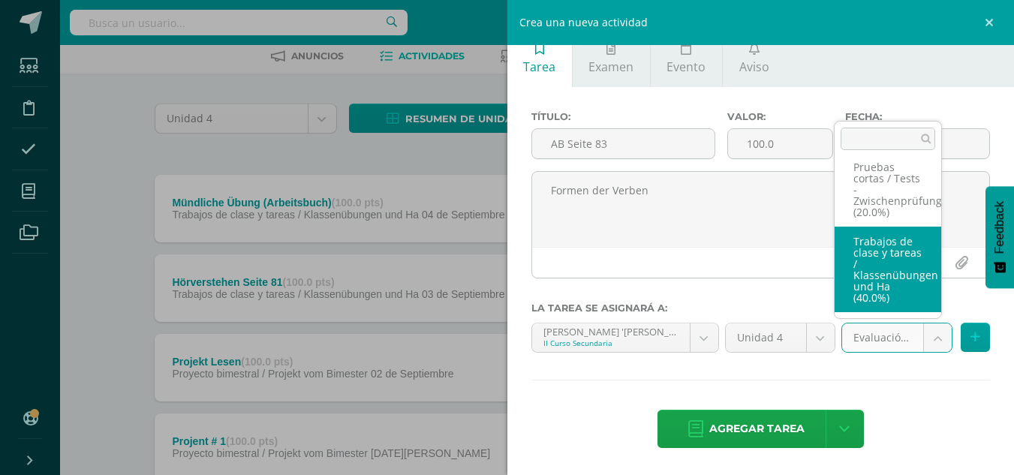
select select "231922"
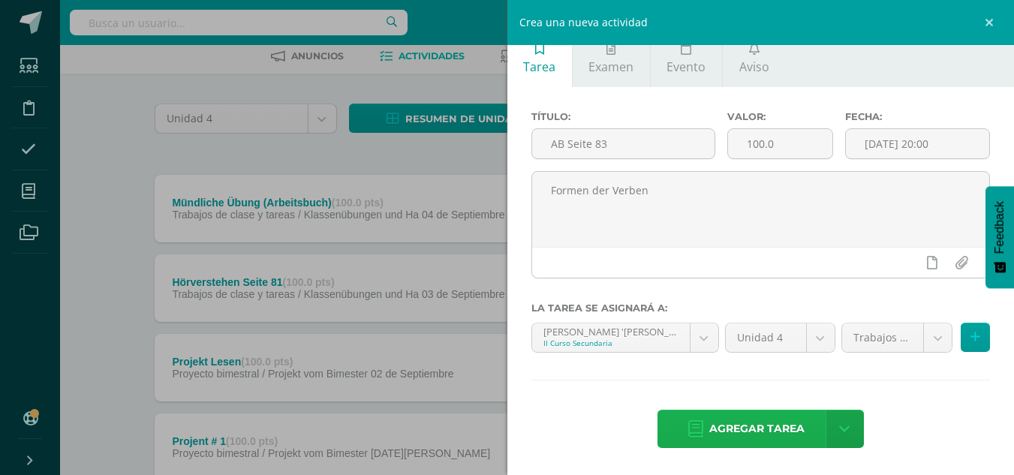
click at [760, 424] on span "Agregar tarea" at bounding box center [756, 429] width 95 height 37
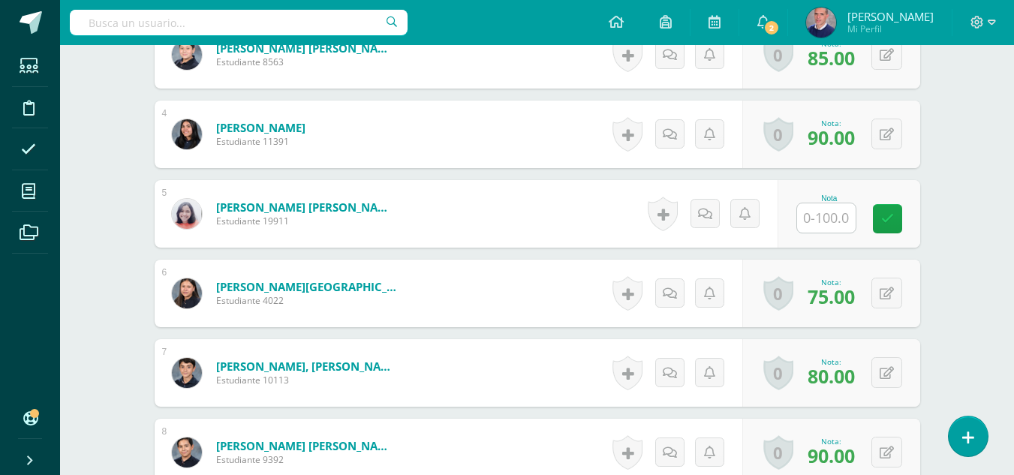
scroll to position [695, 0]
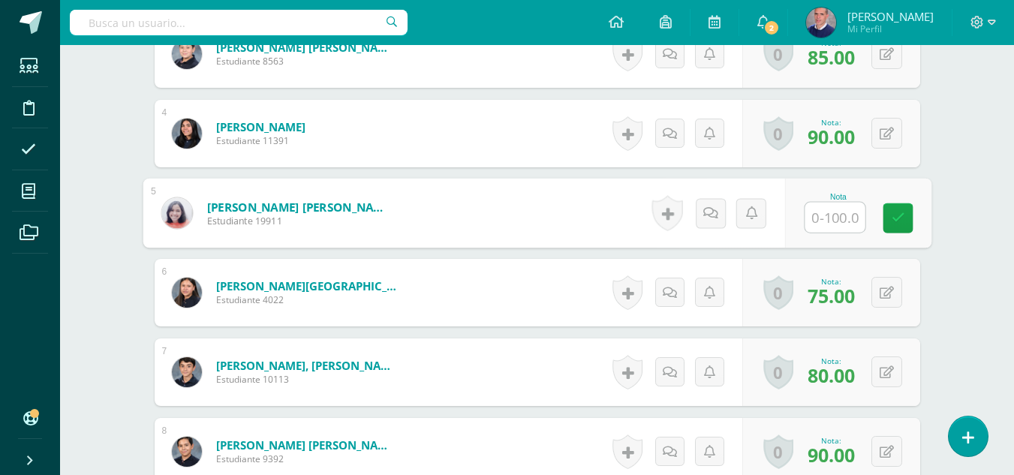
click at [830, 209] on input "text" at bounding box center [835, 218] width 60 height 30
click at [847, 215] on input "text" at bounding box center [835, 218] width 60 height 30
type input "60"
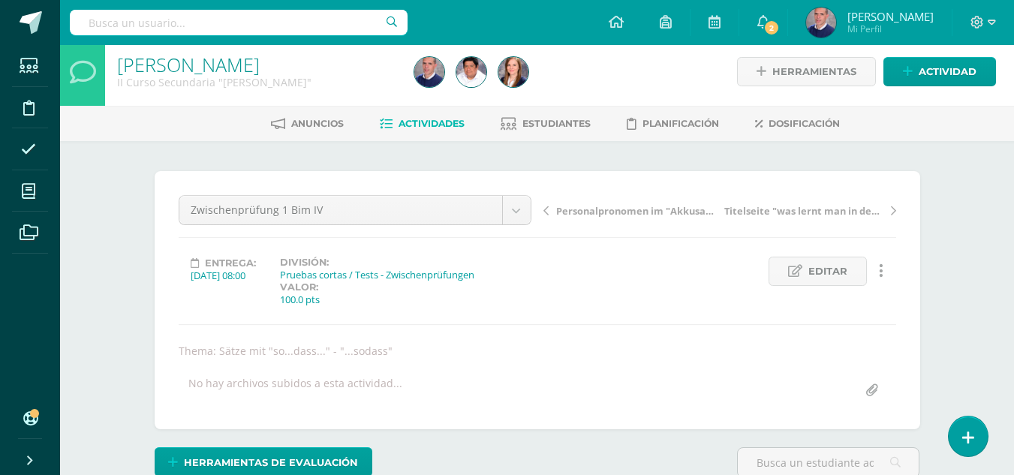
scroll to position [0, 0]
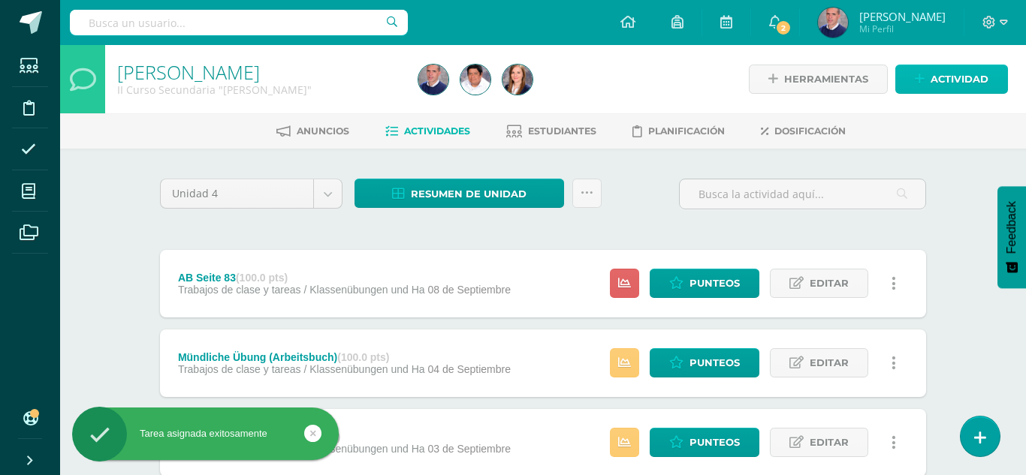
click at [971, 78] on span "Actividad" at bounding box center [959, 79] width 58 height 28
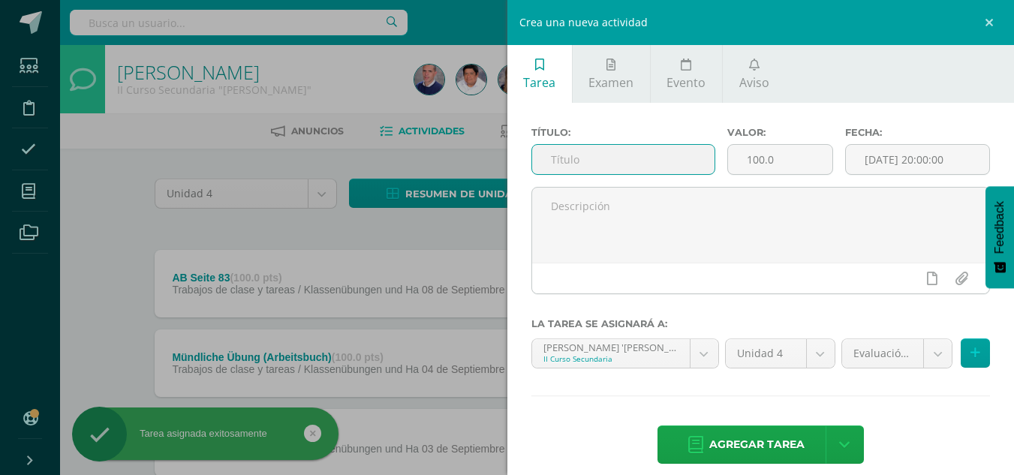
click at [642, 158] on input "text" at bounding box center [623, 159] width 182 height 29
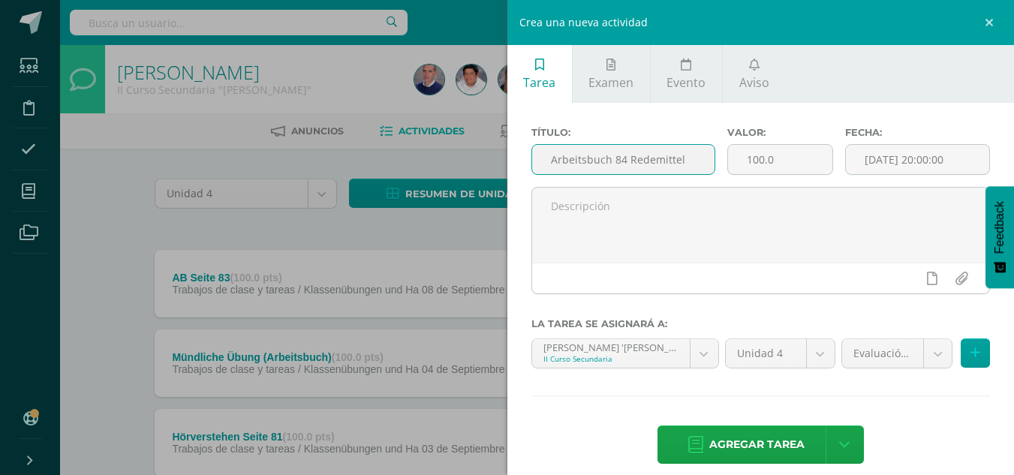
drag, startPoint x: 690, startPoint y: 157, endPoint x: 541, endPoint y: 152, distance: 148.7
click at [542, 152] on input "Arbeitsbuch 84 Redemittel" at bounding box center [623, 159] width 182 height 29
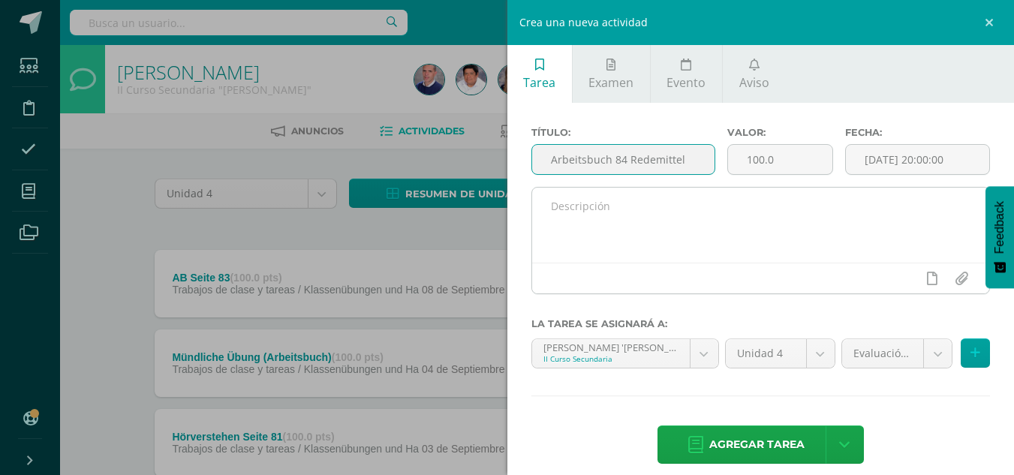
type input "Arbeitsbuch 84 Redemittel"
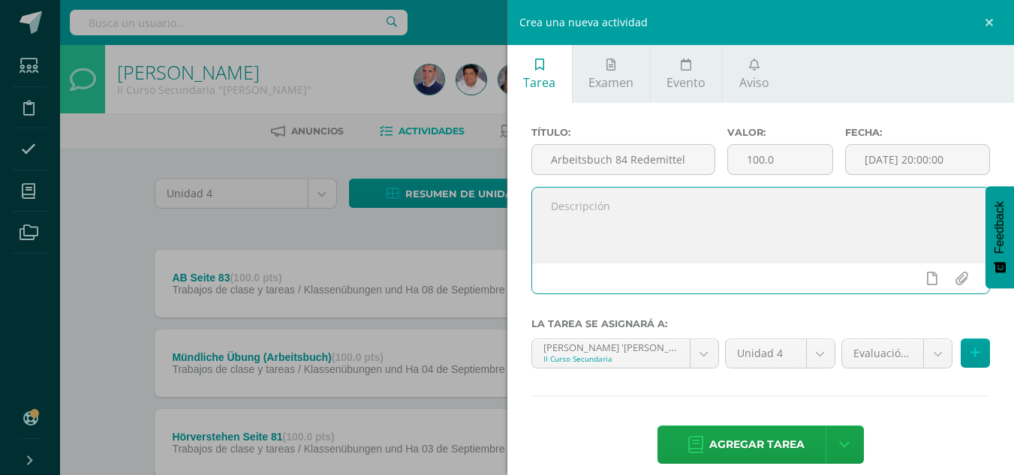
click at [709, 215] on textarea at bounding box center [761, 225] width 458 height 75
paste textarea "Arbeitsbuch 84 Redemittel"
type textarea "Arbeitsbuch 84 Redemittel"
click at [924, 160] on input "[DATE] 20:00:00" at bounding box center [917, 159] width 143 height 29
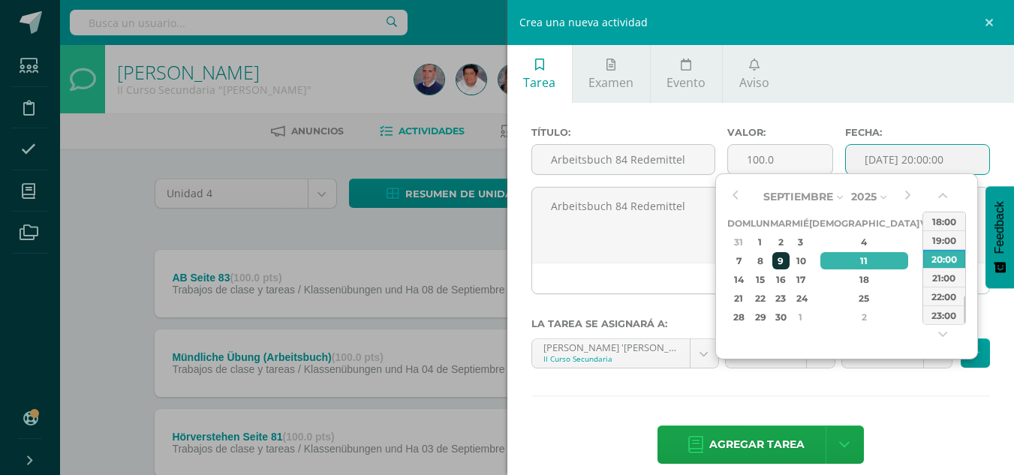
click at [790, 258] on div "9" at bounding box center [781, 260] width 17 height 17
type input "2025-09-09 20:00"
click at [790, 258] on div "9" at bounding box center [781, 260] width 17 height 17
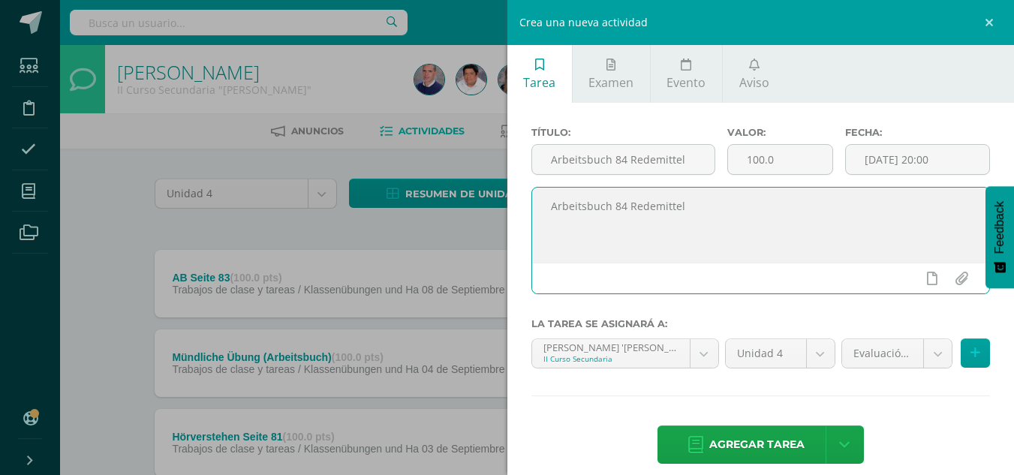
click at [794, 258] on textarea "Arbeitsbuch 84 Redemittel" at bounding box center [761, 225] width 458 height 75
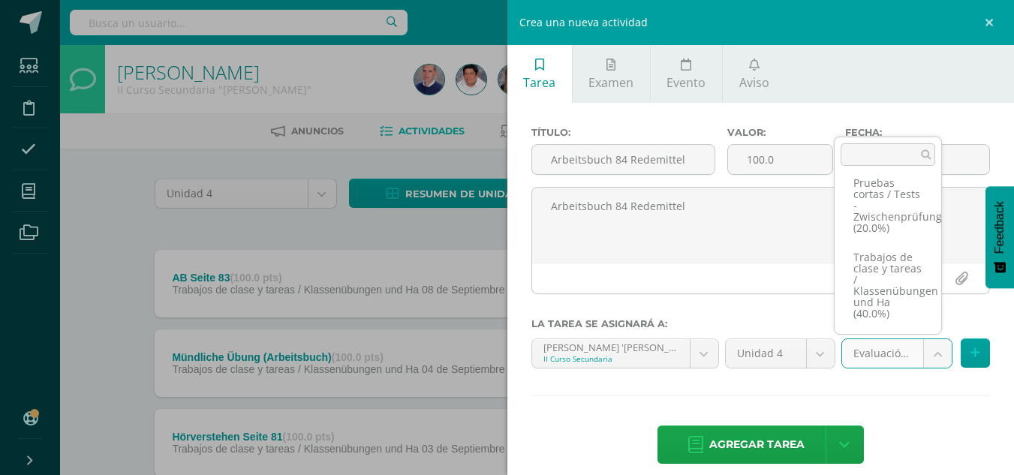
scroll to position [170, 0]
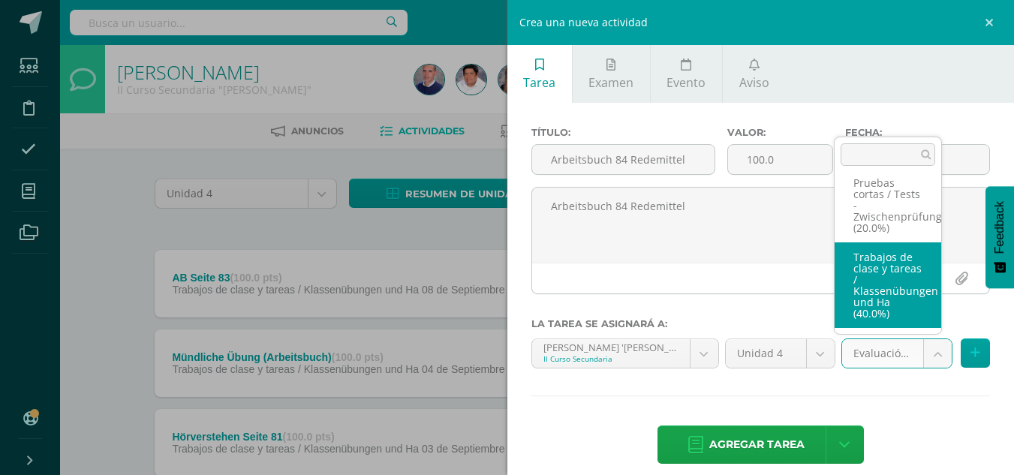
select select "231922"
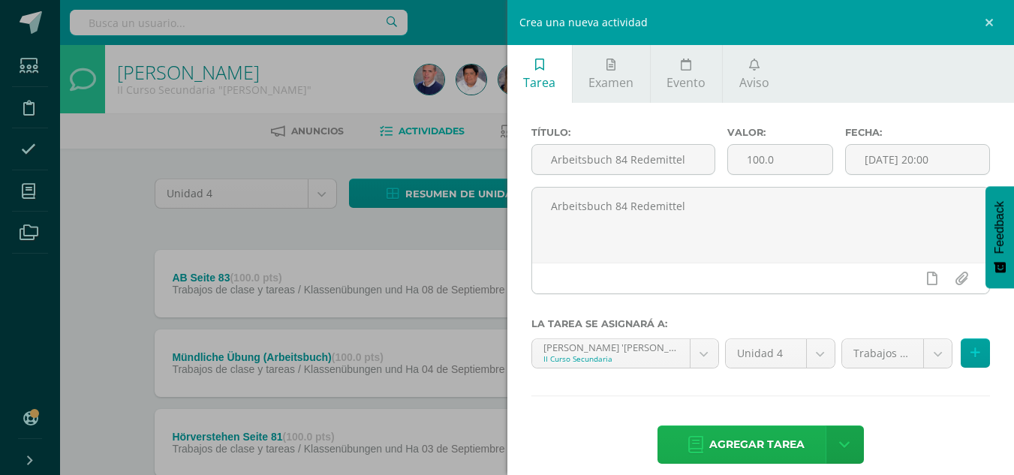
drag, startPoint x: 765, startPoint y: 440, endPoint x: 770, endPoint y: 432, distance: 8.8
click at [770, 432] on span "Agregar tarea" at bounding box center [756, 444] width 95 height 37
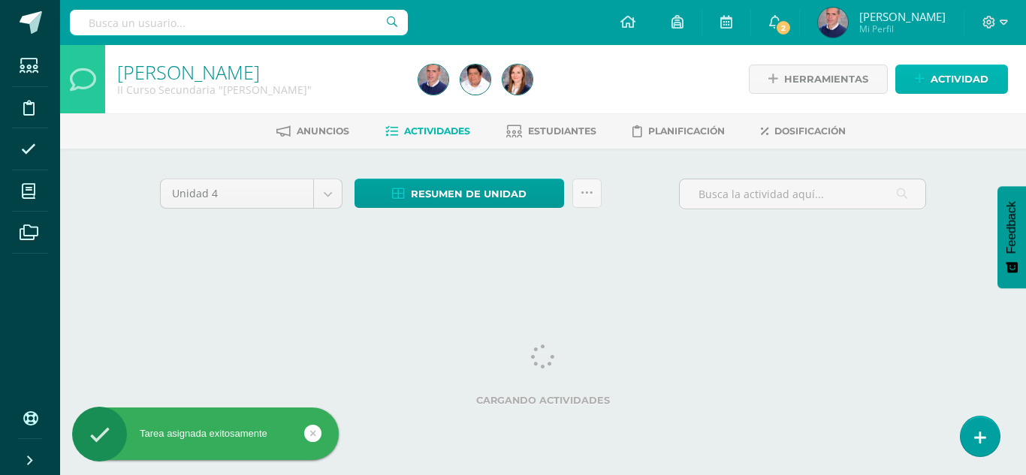
click at [930, 78] on span "Actividad" at bounding box center [959, 79] width 58 height 28
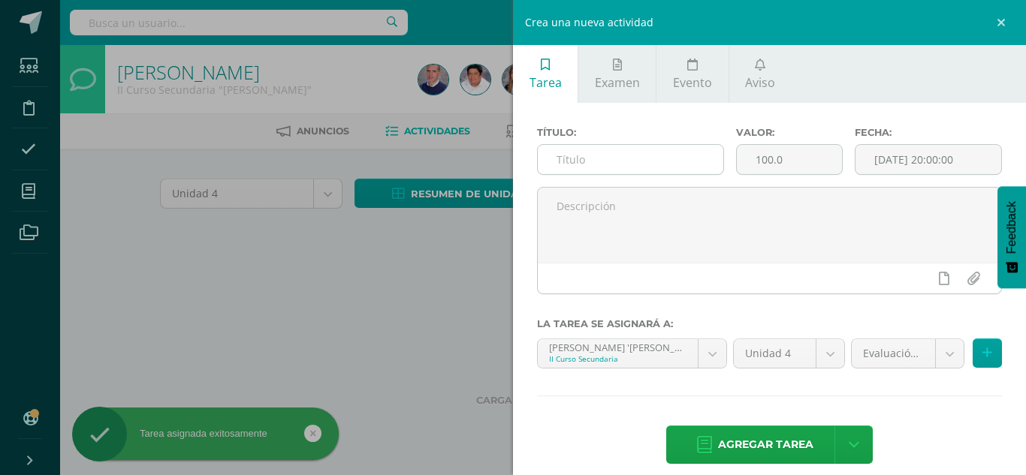
click at [660, 161] on input "text" at bounding box center [630, 159] width 185 height 29
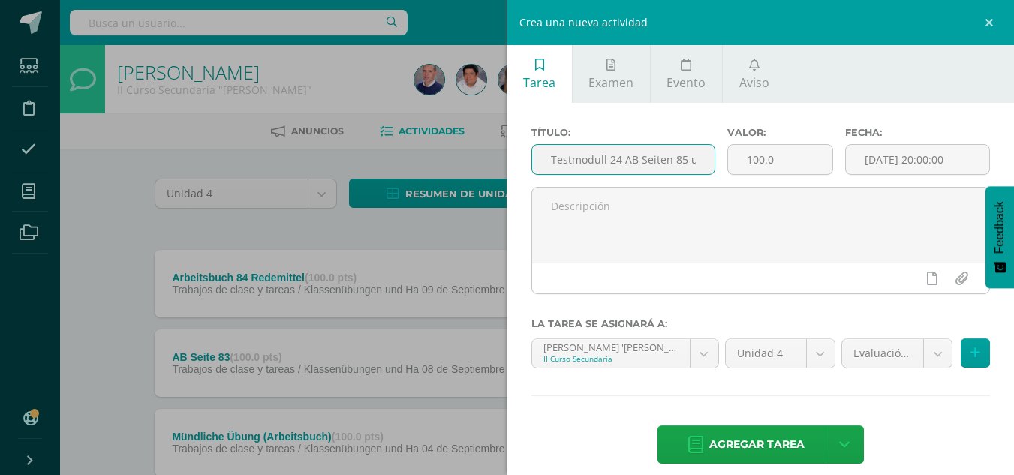
drag, startPoint x: 698, startPoint y: 162, endPoint x: 514, endPoint y: 161, distance: 184.7
click at [514, 161] on div "Título: Testmodull 24 AB Seiten 85 und 86 Valor: 100.0 Fecha: 2025-09-11 20:00:…" at bounding box center [762, 297] width 508 height 388
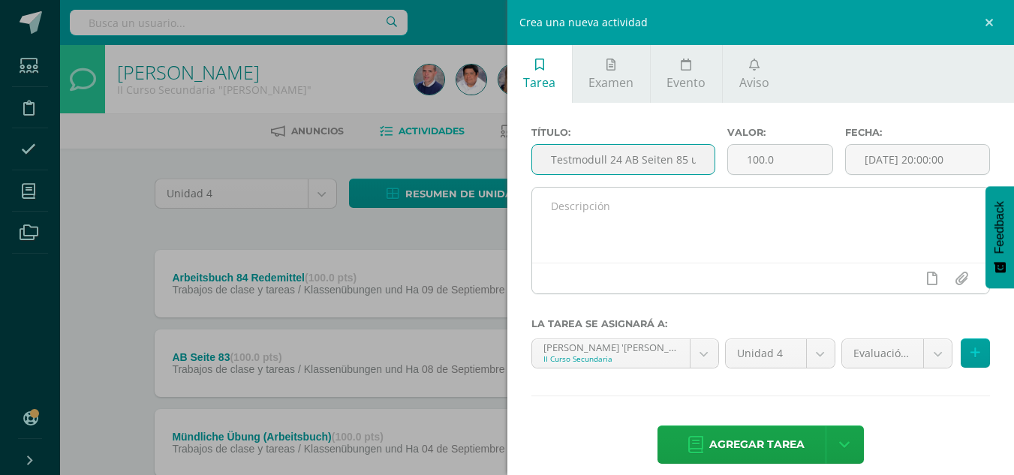
type input "Testmodull 24 AB Seiten 85 und 86"
click at [600, 211] on textarea at bounding box center [761, 225] width 458 height 75
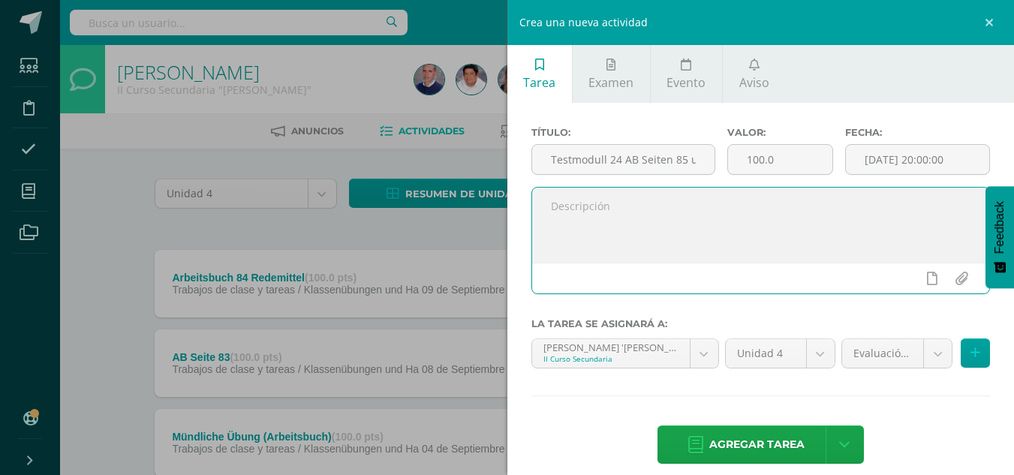
paste textarea "Testmodull 24 AB Seiten 85 und 86"
type textarea "Testmodull 24 AB Seiten 85 und 86"
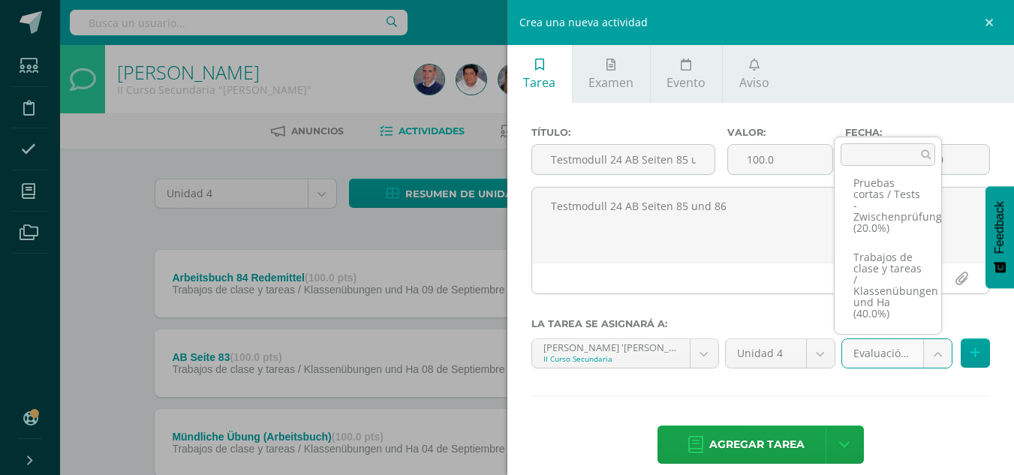
scroll to position [170, 0]
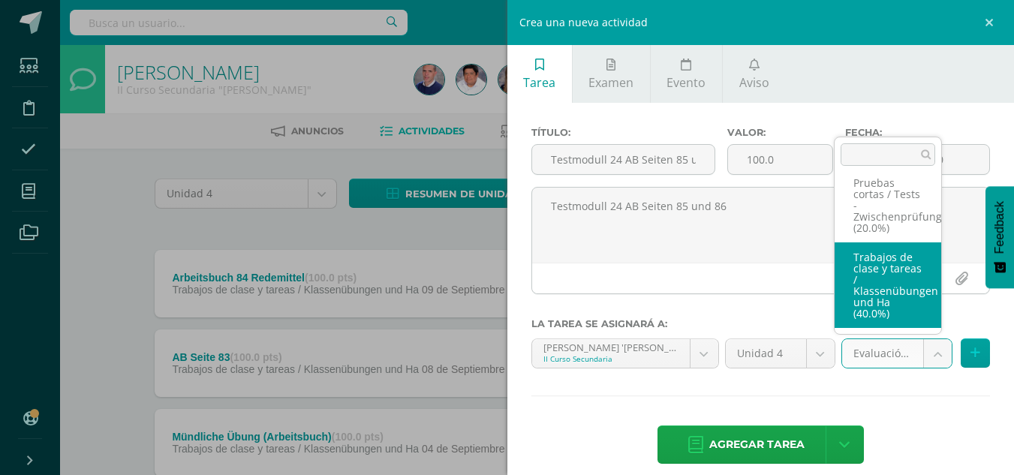
select select "231922"
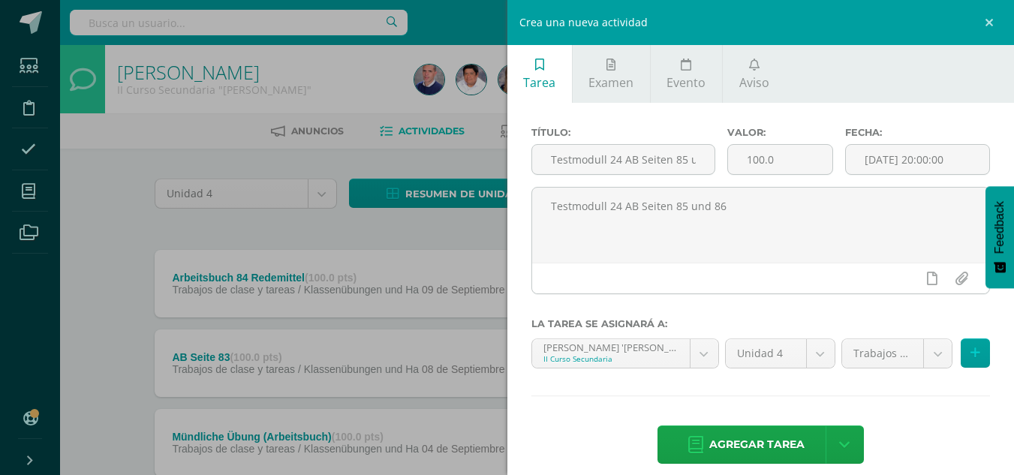
click at [762, 446] on span "Agregar tarea" at bounding box center [756, 444] width 95 height 37
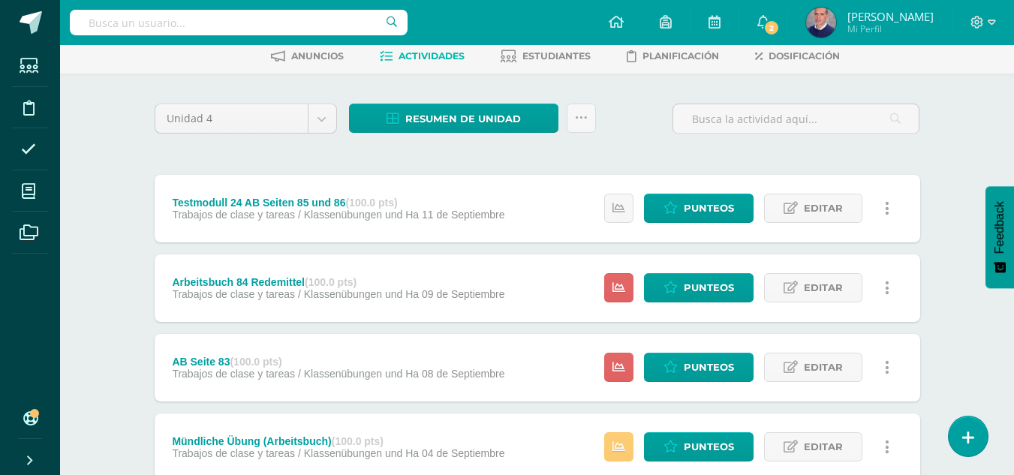
scroll to position [150, 0]
